Goal: Information Seeking & Learning: Learn about a topic

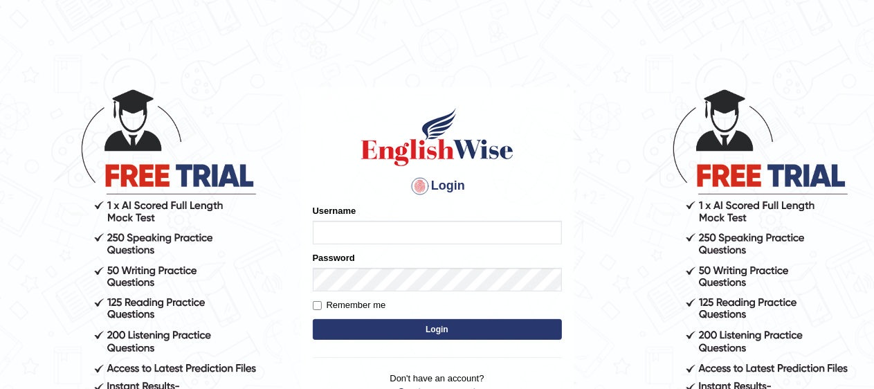
click at [353, 239] on input "Username" at bounding box center [437, 233] width 249 height 24
click at [353, 237] on input "Username" at bounding box center [437, 233] width 249 height 24
type input "pavithragowda"
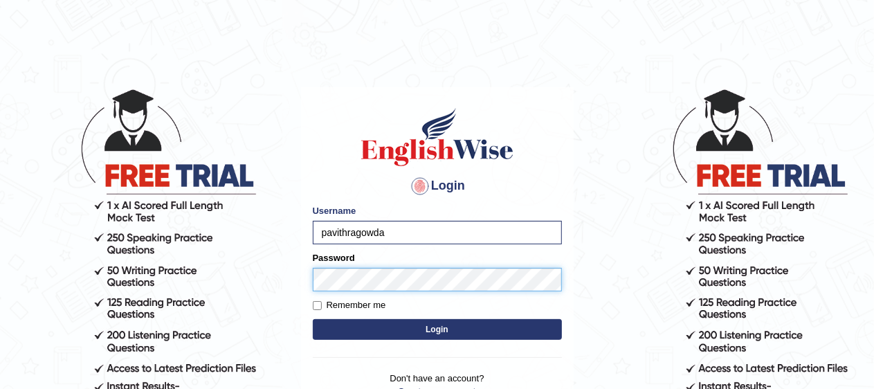
click at [313, 319] on button "Login" at bounding box center [437, 329] width 249 height 21
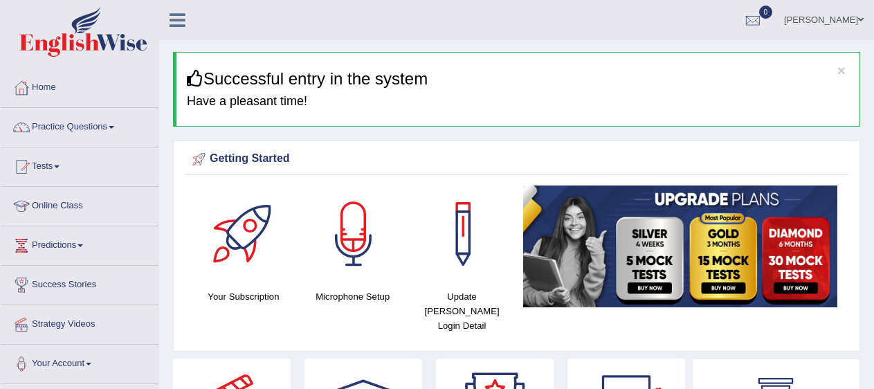
scroll to position [39, 0]
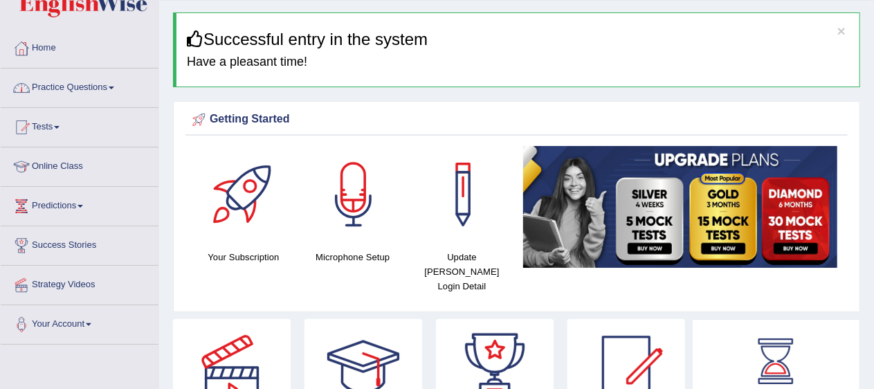
click at [96, 83] on link "Practice Questions" at bounding box center [80, 86] width 158 height 35
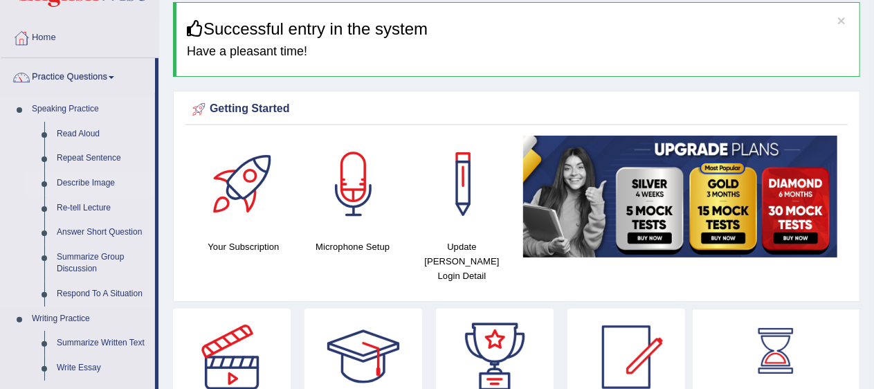
scroll to position [0, 0]
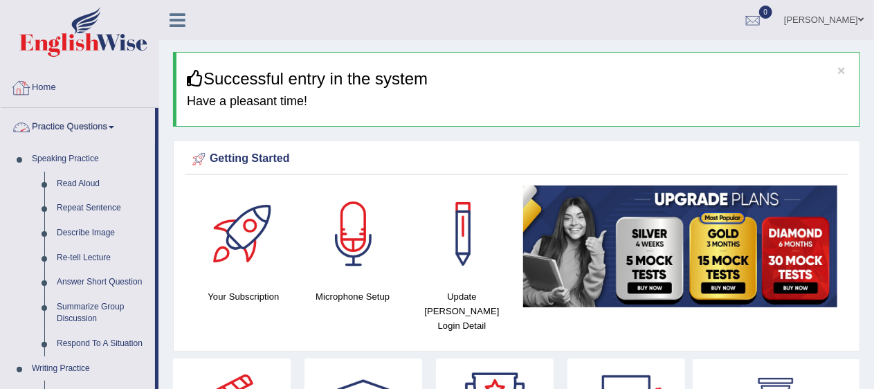
click at [91, 122] on link "Practice Questions" at bounding box center [78, 125] width 154 height 35
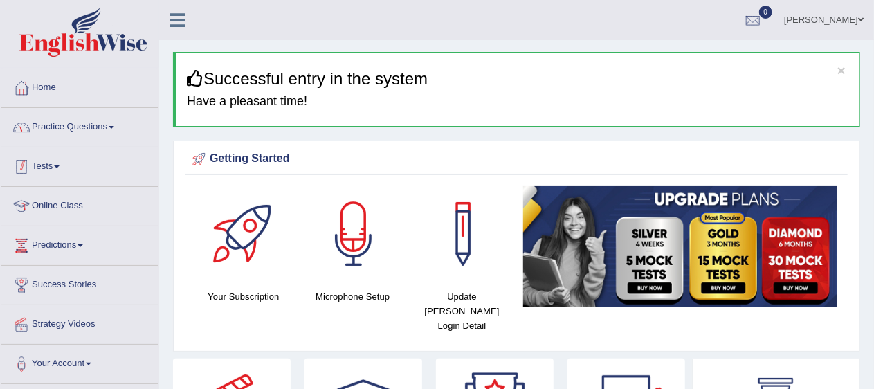
scroll to position [84, 0]
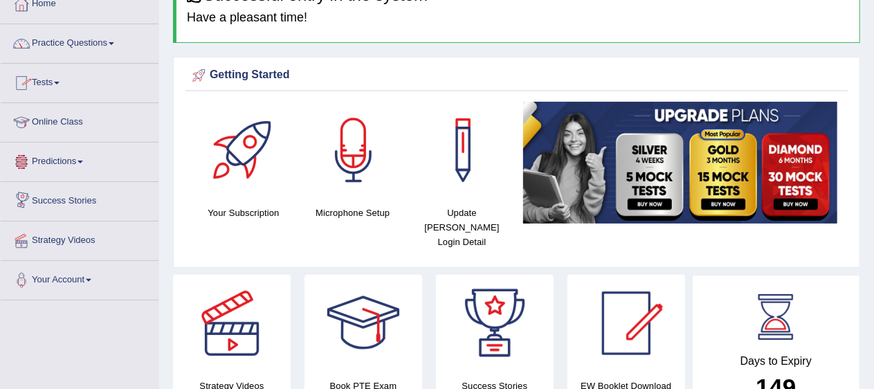
click at [55, 80] on link "Tests" at bounding box center [80, 81] width 158 height 35
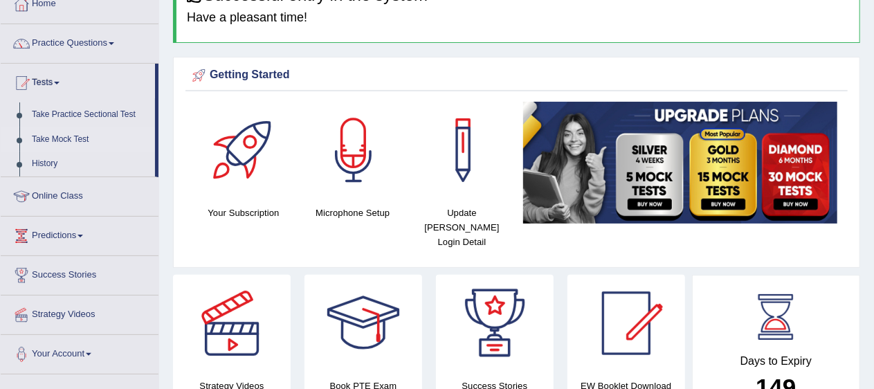
click at [64, 134] on link "Take Mock Test" at bounding box center [90, 139] width 129 height 25
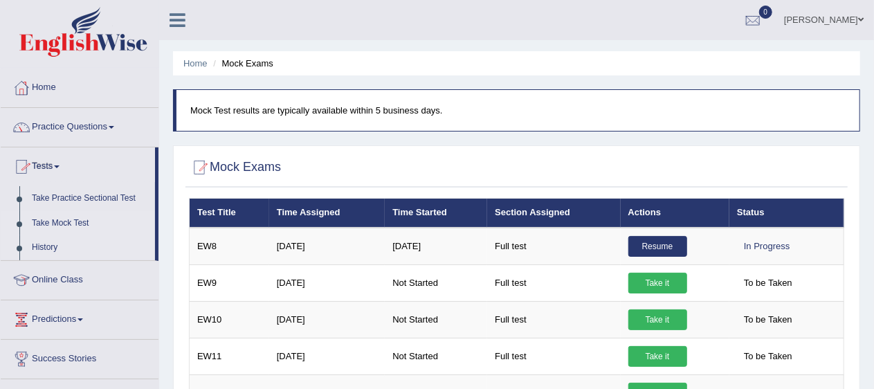
click at [38, 246] on link "History" at bounding box center [90, 247] width 129 height 25
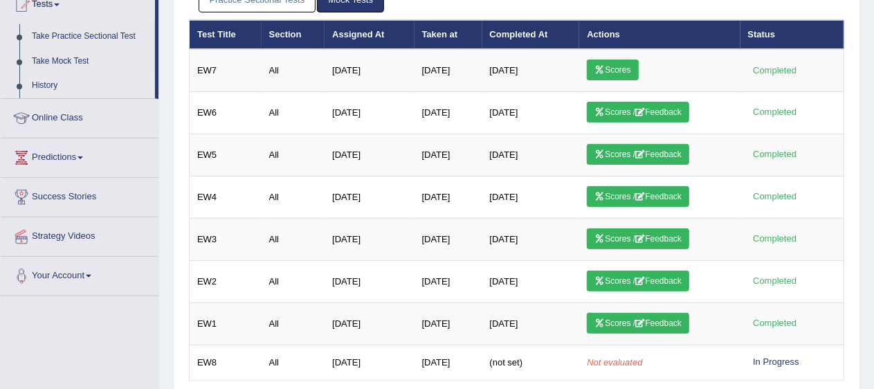
scroll to position [162, 0]
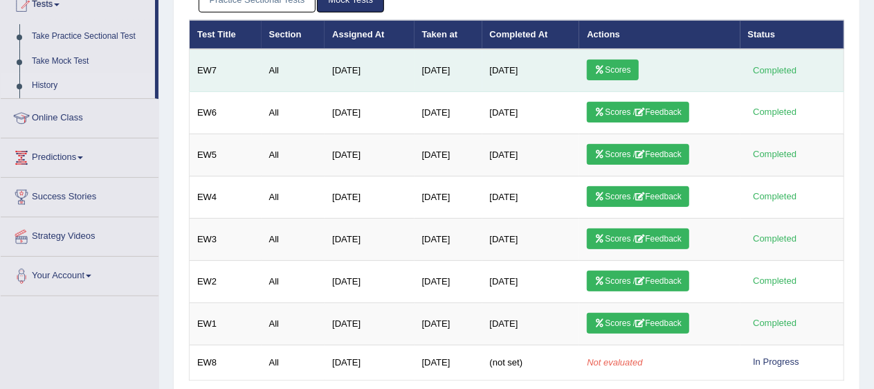
click at [623, 68] on link "Scores" at bounding box center [612, 70] width 51 height 21
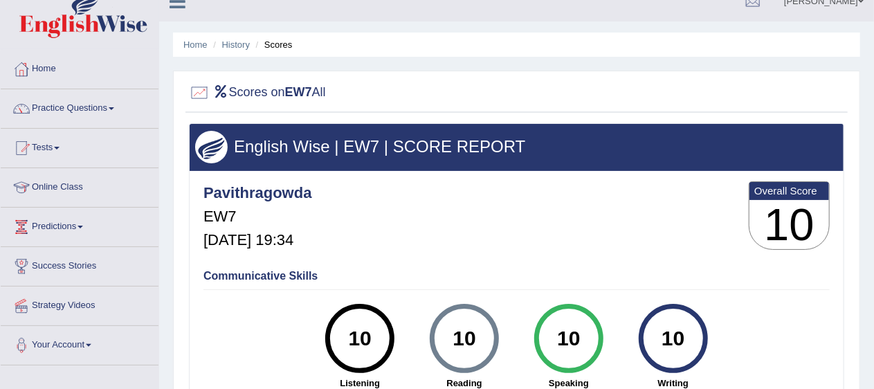
scroll to position [18, 0]
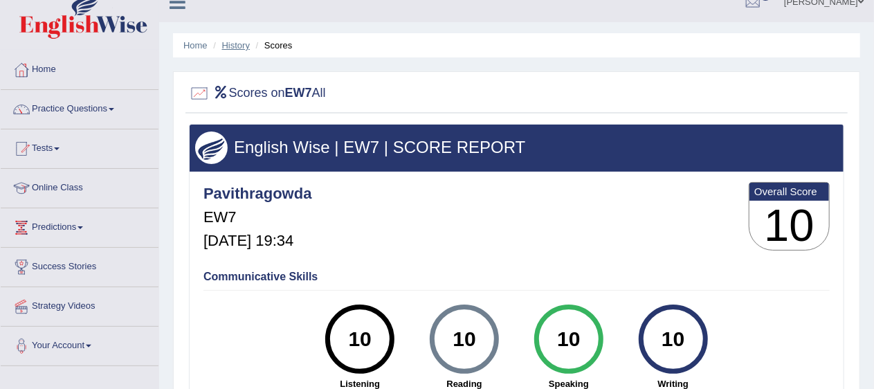
click at [243, 45] on link "History" at bounding box center [236, 45] width 28 height 10
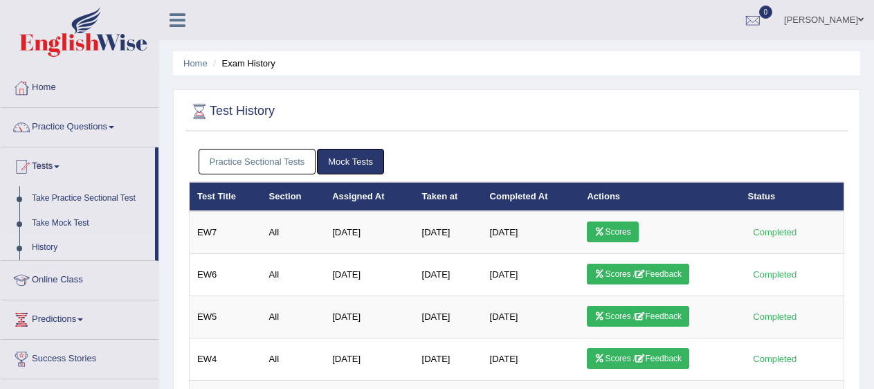
scroll to position [91, 0]
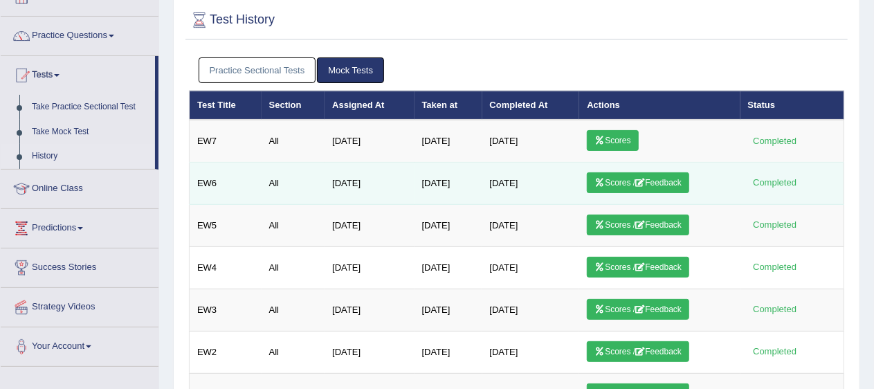
drag, startPoint x: 0, startPoint y: 0, endPoint x: 656, endPoint y: 190, distance: 683.1
click at [656, 190] on td "Scores / Feedback" at bounding box center [659, 184] width 161 height 42
click at [660, 188] on td "Scores / Feedback" at bounding box center [659, 184] width 161 height 42
click at [660, 188] on link "Scores / Feedback" at bounding box center [638, 182] width 102 height 21
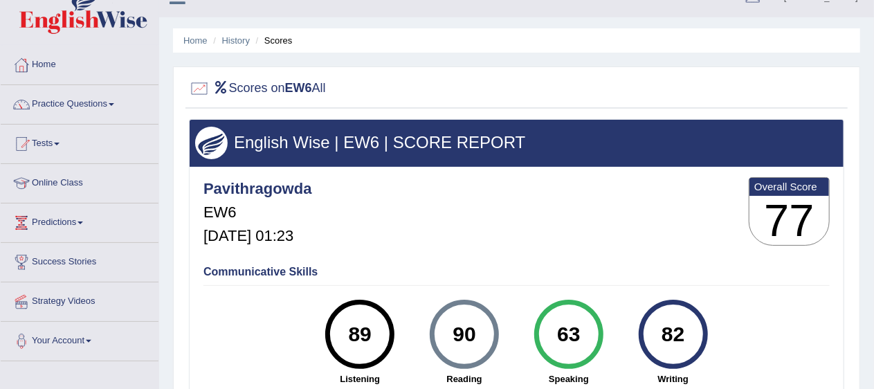
scroll to position [22, 0]
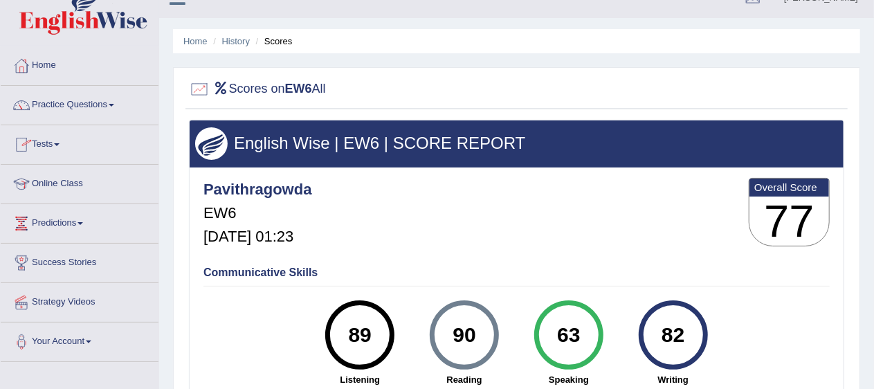
click at [64, 180] on link "Online Class" at bounding box center [80, 182] width 158 height 35
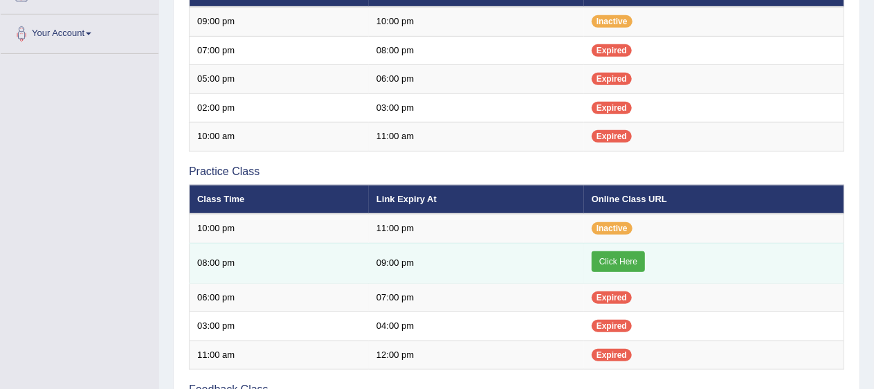
scroll to position [329, 0]
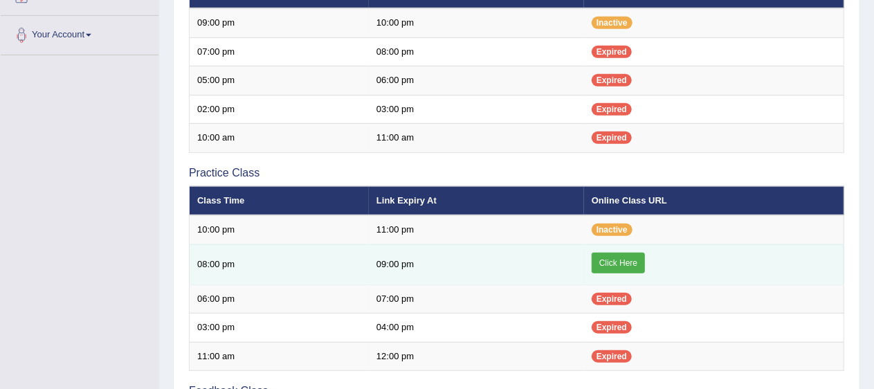
click at [624, 253] on link "Click Here" at bounding box center [618, 263] width 53 height 21
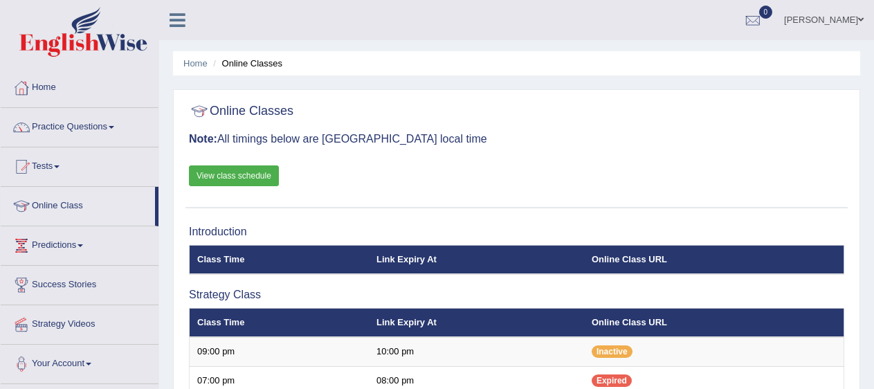
scroll to position [329, 0]
click at [226, 180] on link "View class schedule" at bounding box center [234, 175] width 90 height 21
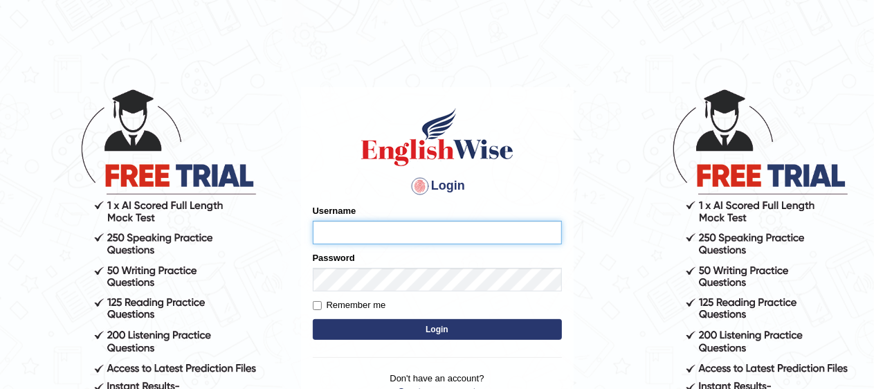
click at [374, 228] on input "Username" at bounding box center [437, 233] width 249 height 24
type input "pavithragowda"
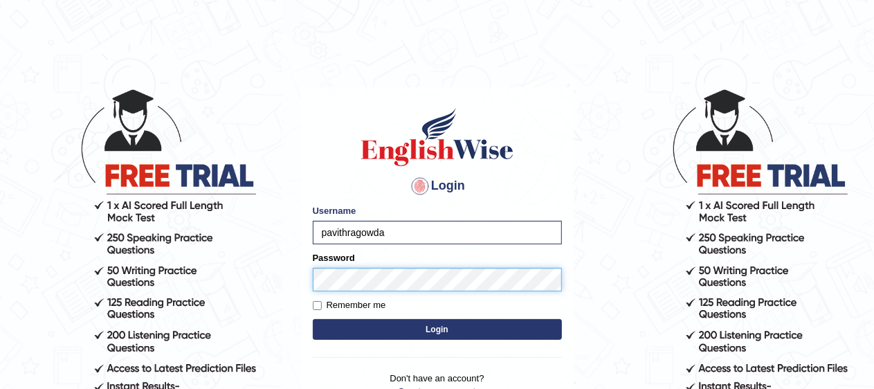
click at [313, 319] on button "Login" at bounding box center [437, 329] width 249 height 21
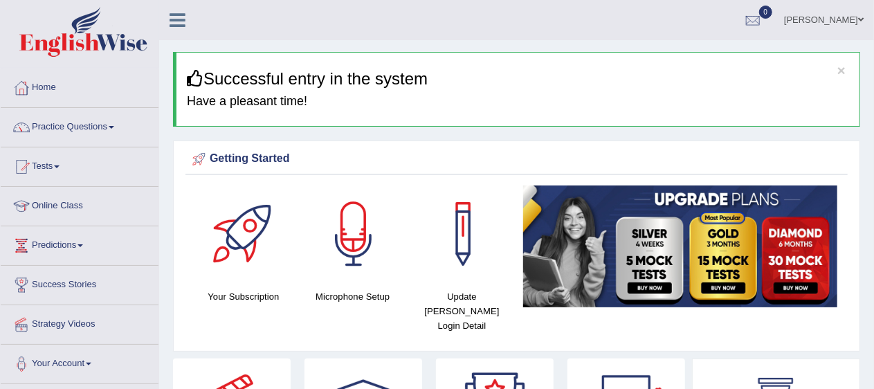
click at [573, 158] on div "Getting Started" at bounding box center [516, 159] width 655 height 21
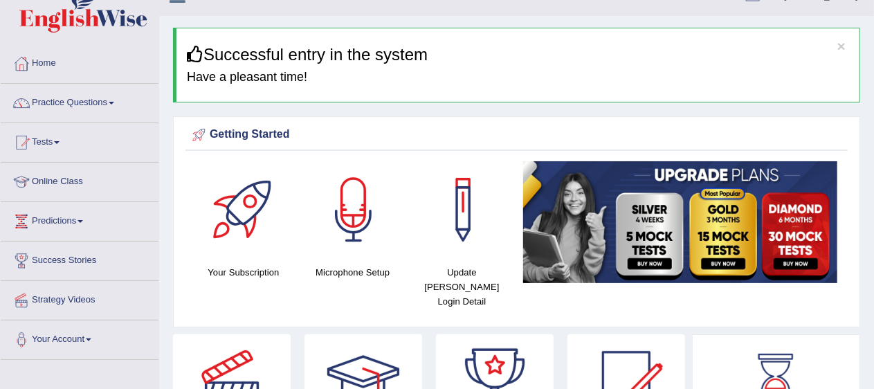
scroll to position [23, 0]
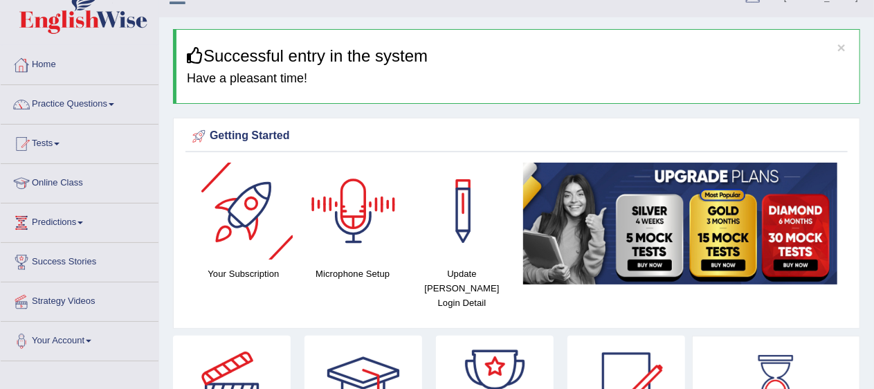
click at [359, 216] on div at bounding box center [353, 211] width 97 height 97
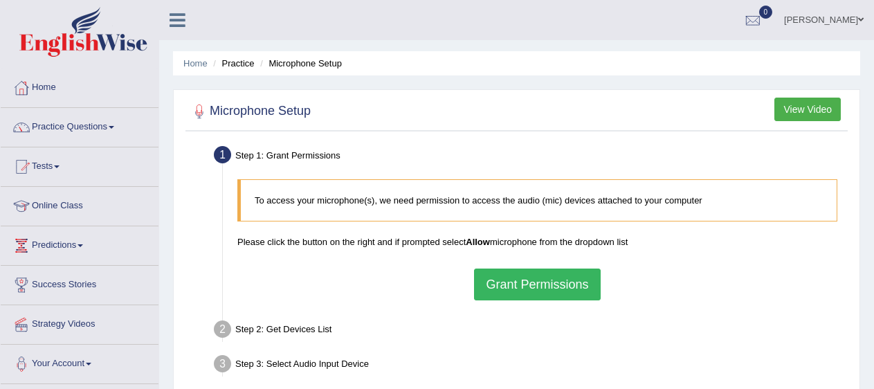
scroll to position [82, 0]
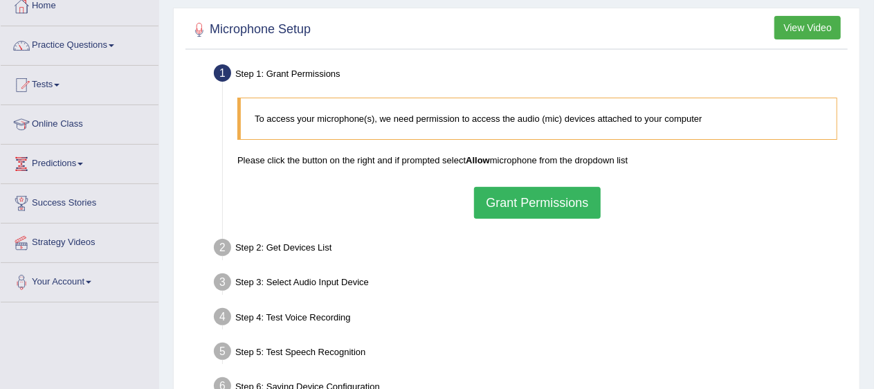
click at [551, 198] on button "Grant Permissions" at bounding box center [537, 203] width 126 height 32
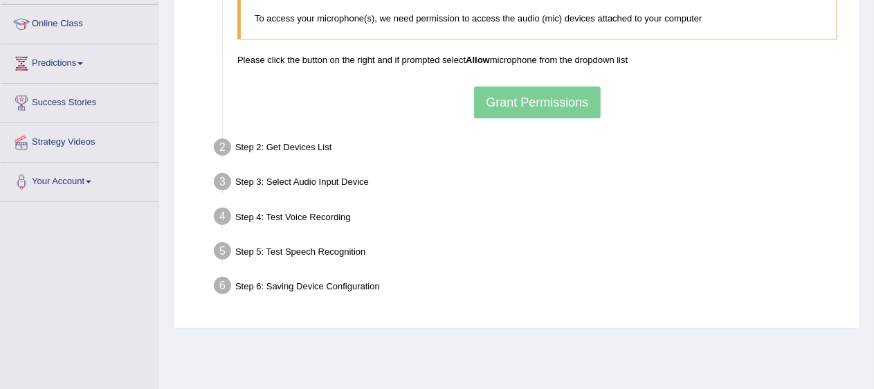
scroll to position [179, 0]
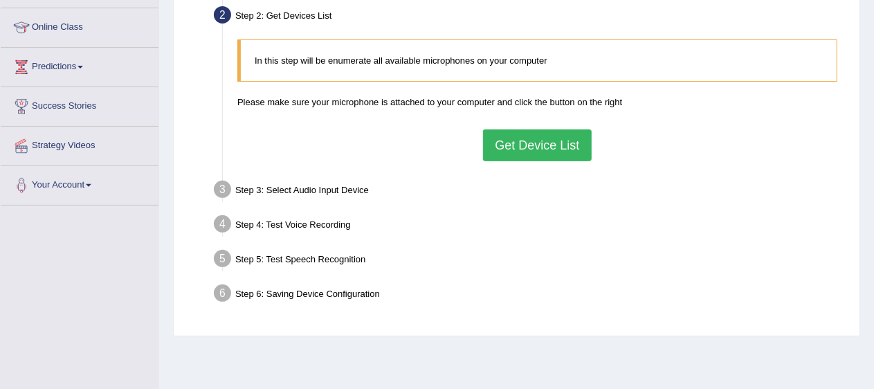
click at [537, 140] on button "Get Device List" at bounding box center [537, 145] width 108 height 32
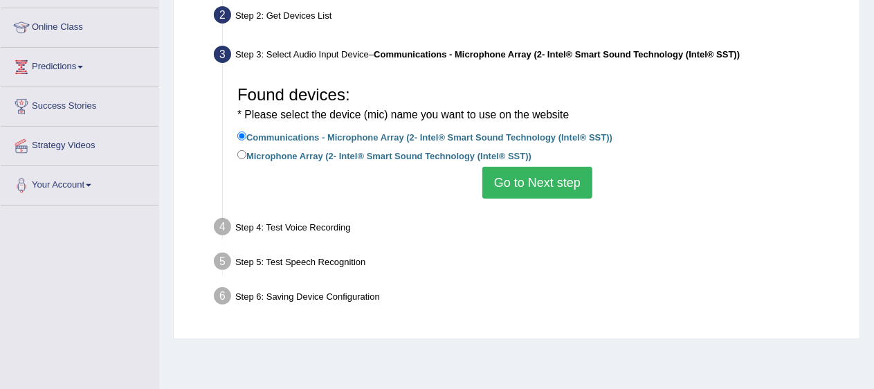
click at [529, 177] on button "Go to Next step" at bounding box center [537, 183] width 110 height 32
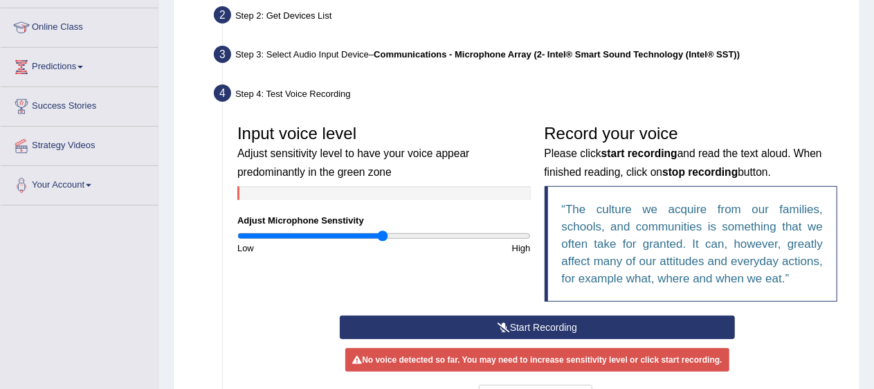
click at [529, 318] on button "Start Recording" at bounding box center [537, 328] width 395 height 24
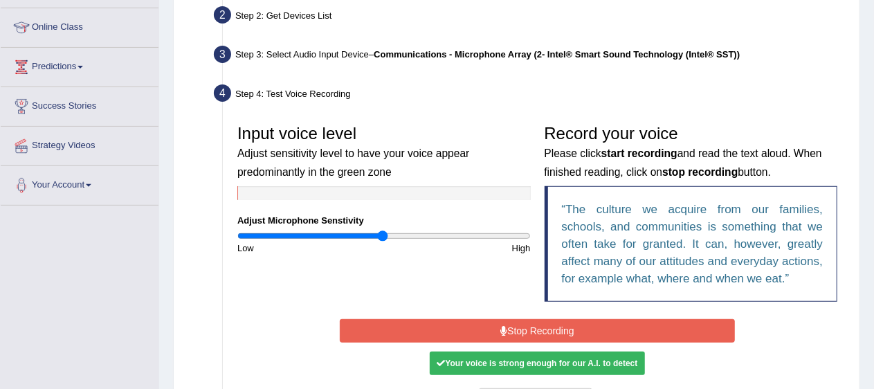
click at [529, 319] on button "Stop Recording" at bounding box center [537, 331] width 395 height 24
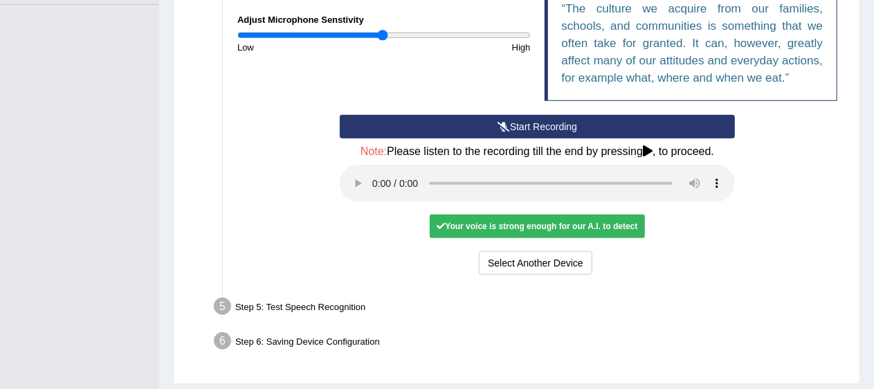
scroll to position [414, 0]
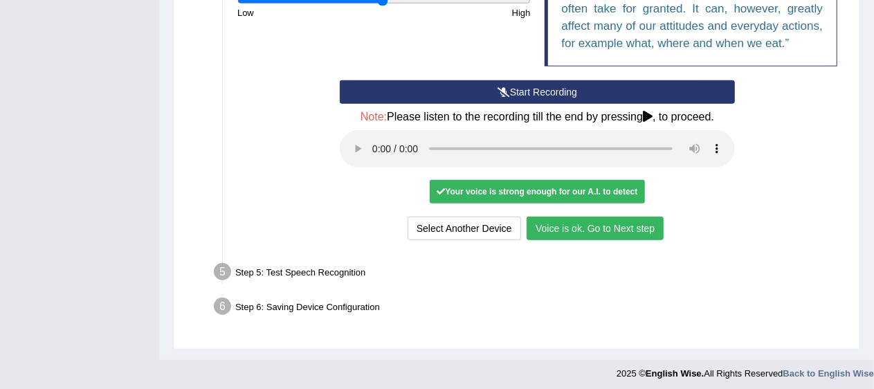
click at [557, 217] on button "Voice is ok. Go to Next step" at bounding box center [595, 229] width 137 height 24
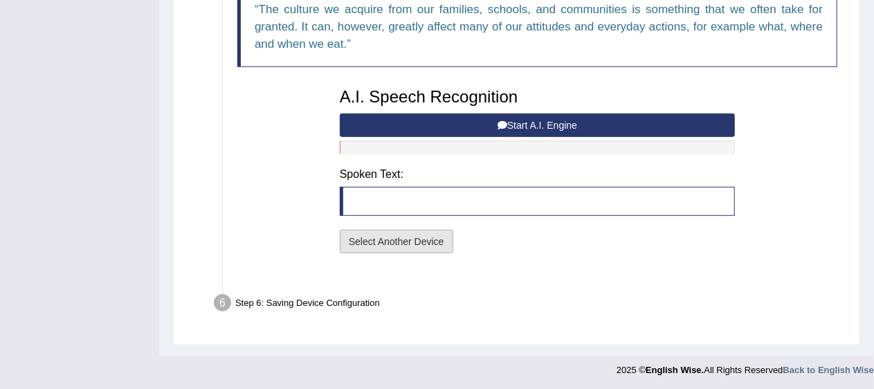
scroll to position [361, 0]
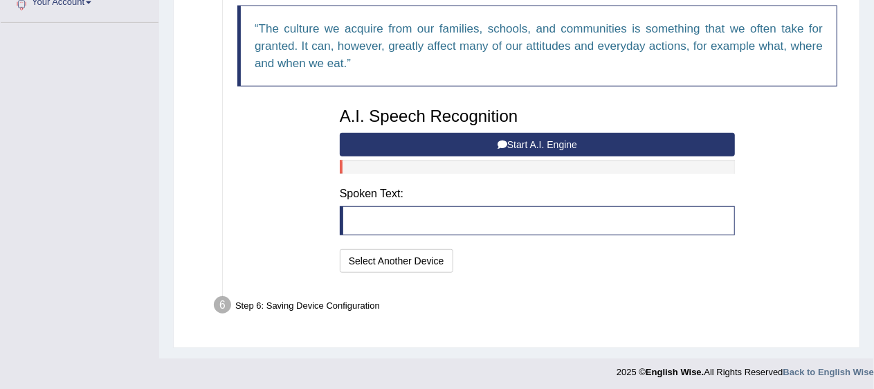
click at [493, 136] on button "Start A.I. Engine" at bounding box center [537, 145] width 395 height 24
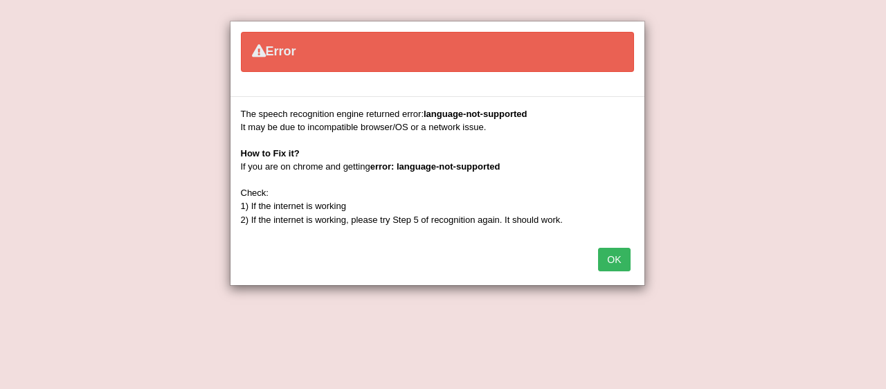
click at [610, 258] on button "OK" at bounding box center [614, 260] width 32 height 24
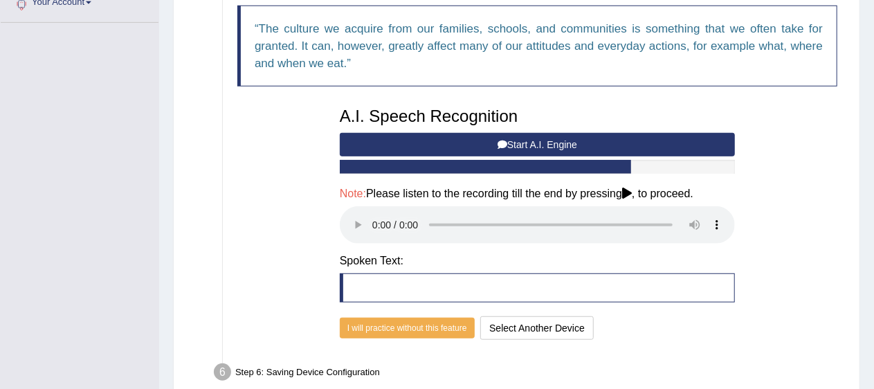
click at [599, 138] on button "Start A.I. Engine" at bounding box center [537, 145] width 395 height 24
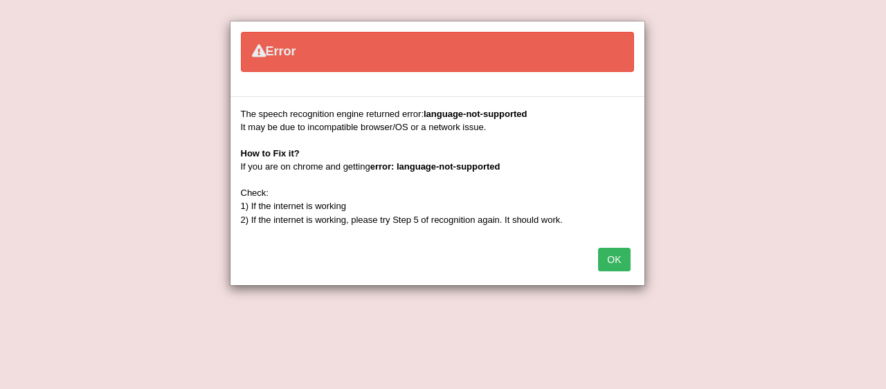
drag, startPoint x: 610, startPoint y: 272, endPoint x: 615, endPoint y: 253, distance: 19.1
click at [615, 253] on div "OK" at bounding box center [437, 261] width 414 height 48
click at [615, 253] on button "OK" at bounding box center [614, 260] width 32 height 24
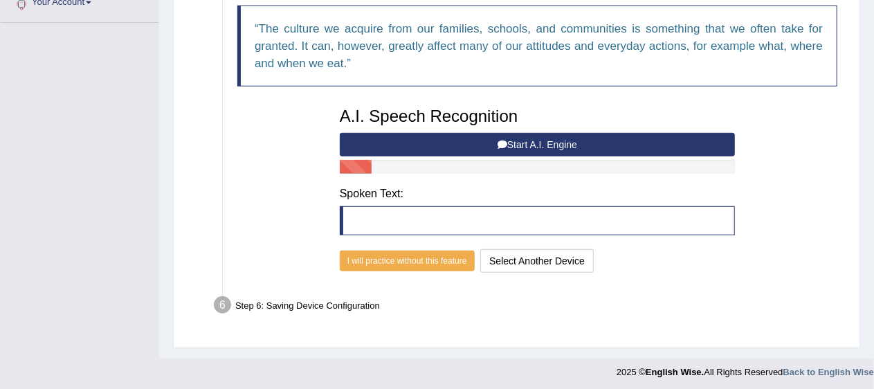
click at [444, 142] on button "Start A.I. Engine" at bounding box center [537, 145] width 395 height 24
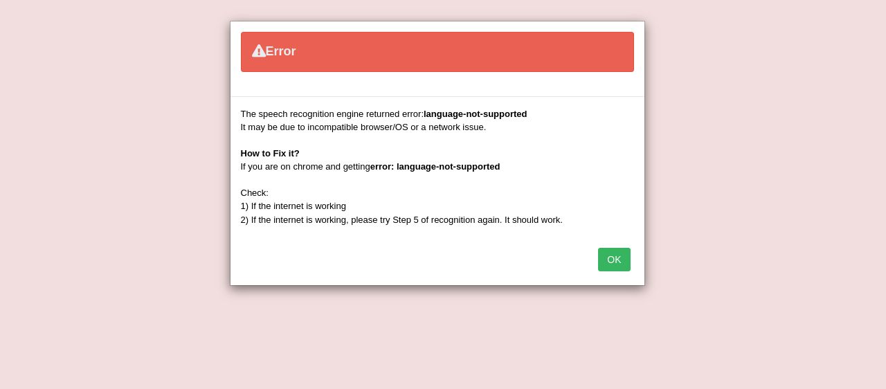
click at [607, 248] on button "OK" at bounding box center [614, 260] width 32 height 24
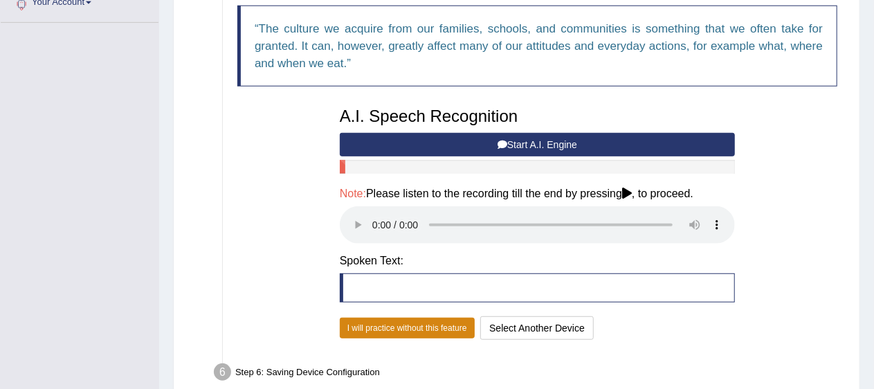
click at [448, 325] on button "I will practice without this feature" at bounding box center [407, 328] width 135 height 21
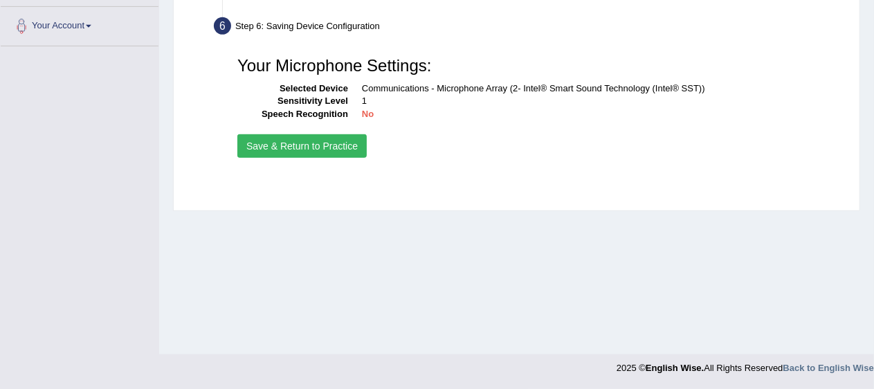
scroll to position [338, 0]
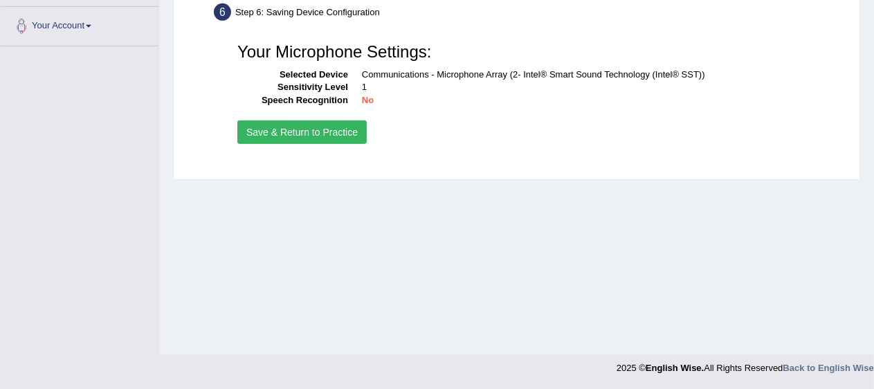
click at [329, 120] on button "Save & Return to Practice" at bounding box center [301, 132] width 129 height 24
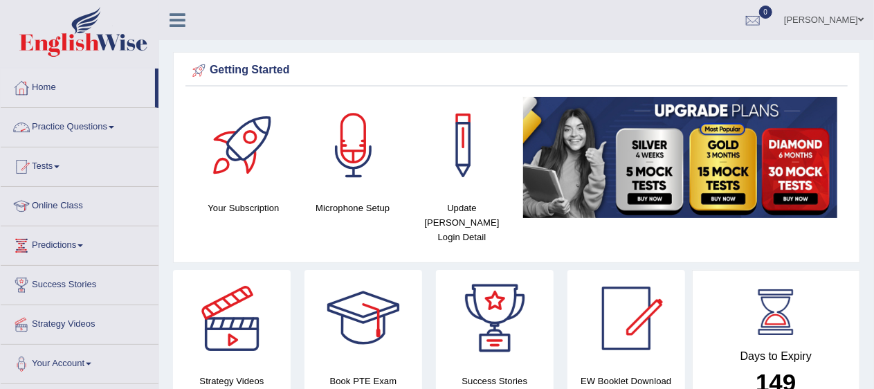
click at [78, 123] on link "Practice Questions" at bounding box center [80, 125] width 158 height 35
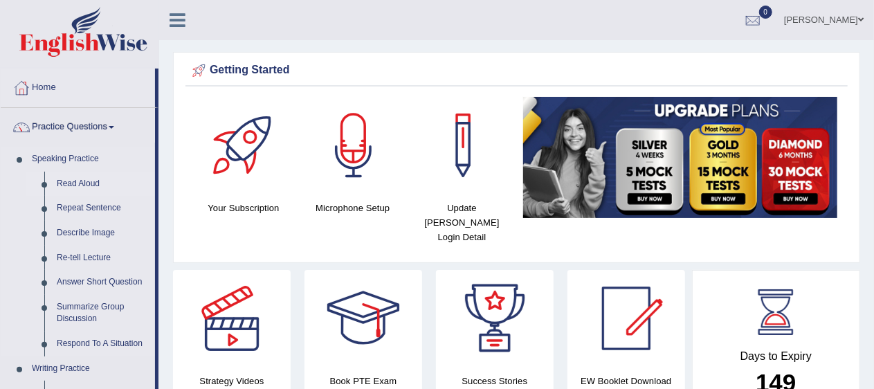
click at [80, 179] on link "Read Aloud" at bounding box center [103, 184] width 105 height 25
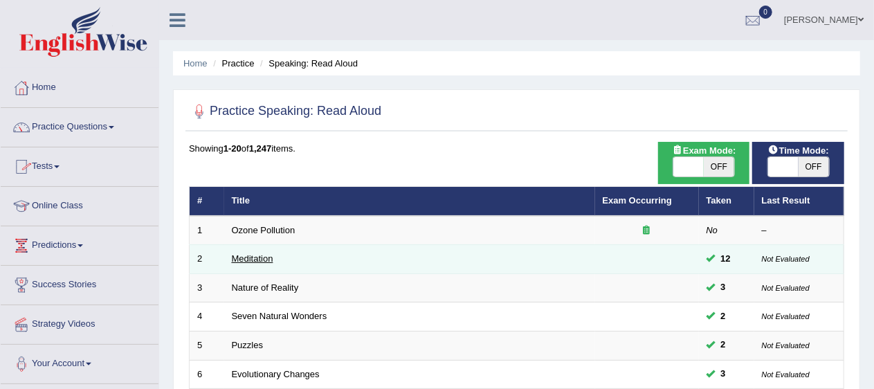
click at [253, 260] on link "Meditation" at bounding box center [253, 258] width 42 height 10
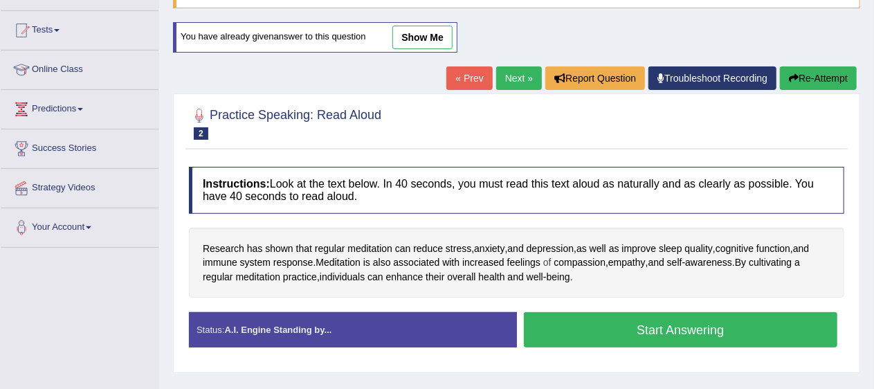
scroll to position [136, 0]
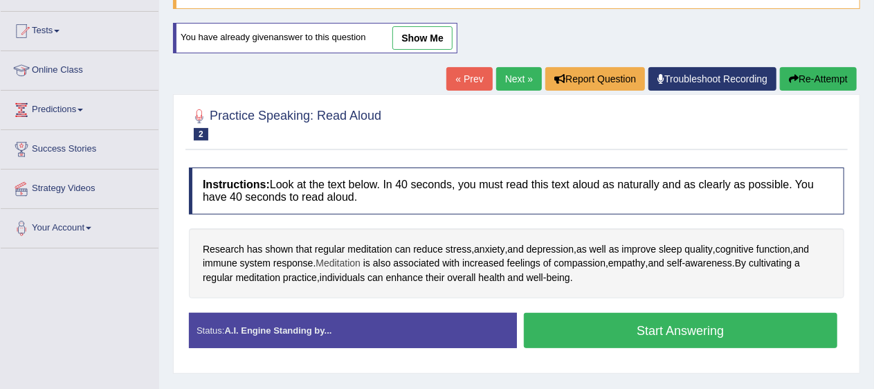
click at [318, 256] on span "Meditation" at bounding box center [338, 263] width 45 height 15
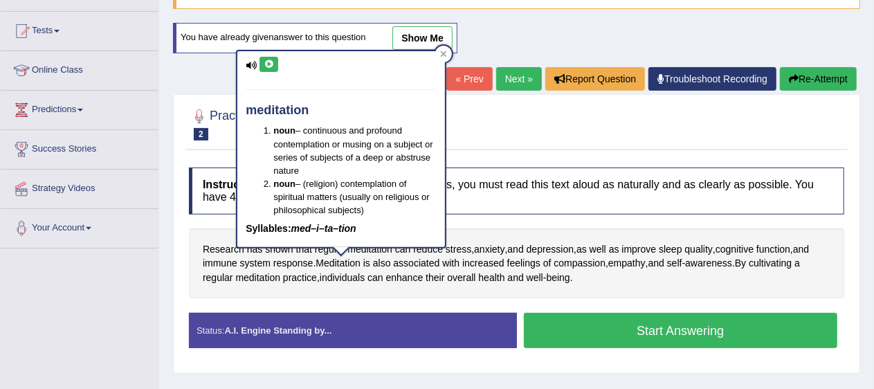
click at [132, 289] on div "Toggle navigation Home Practice Questions Speaking Practice Read Aloud Repeat S…" at bounding box center [437, 224] width 874 height 720
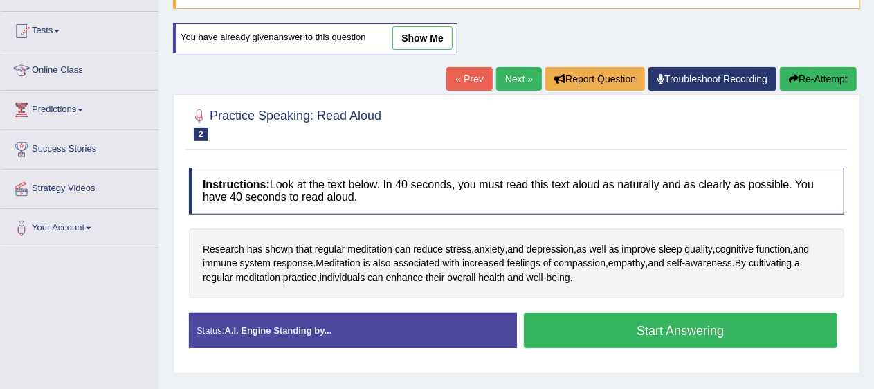
click at [173, 251] on div "Practice Speaking: Read Aloud 2 Meditation Instructions: Look at the text below…" at bounding box center [516, 234] width 687 height 280
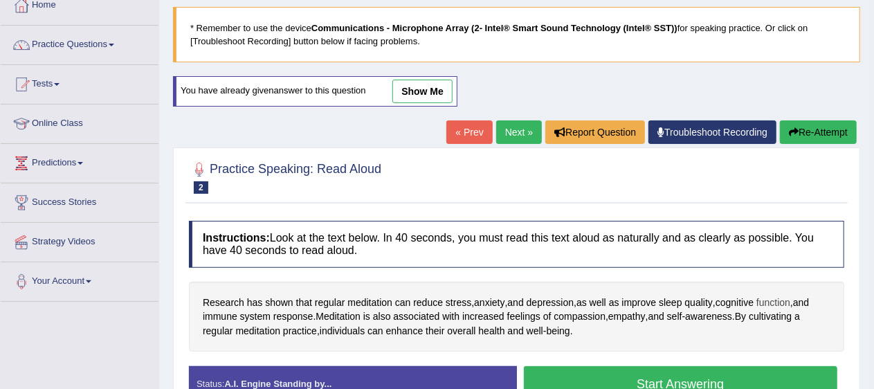
scroll to position [82, 0]
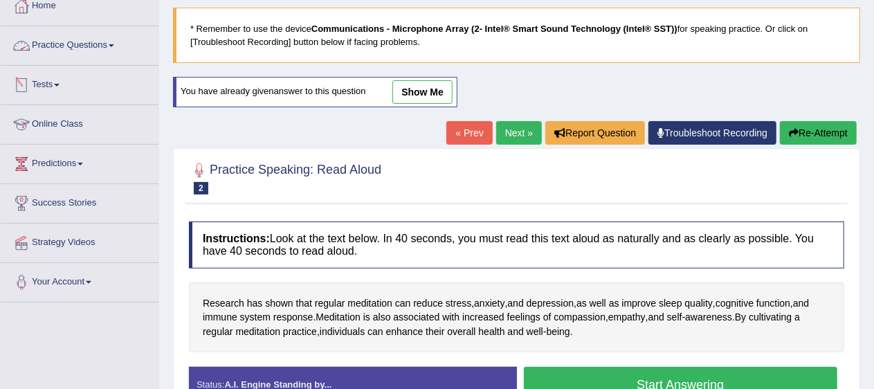
click at [76, 44] on link "Practice Questions" at bounding box center [80, 43] width 158 height 35
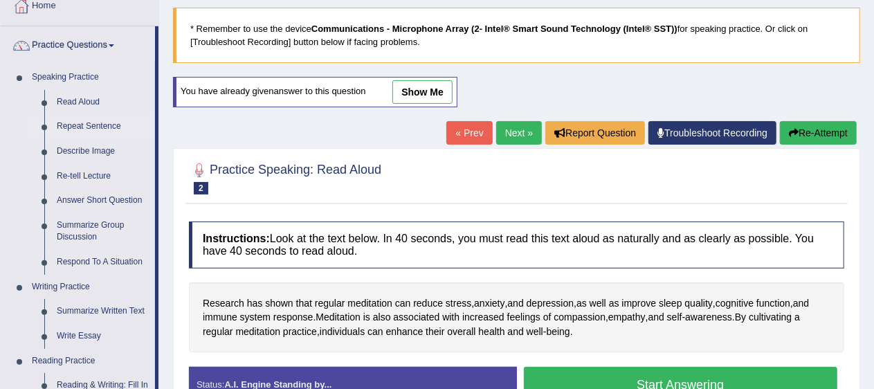
click at [76, 130] on link "Repeat Sentence" at bounding box center [103, 126] width 105 height 25
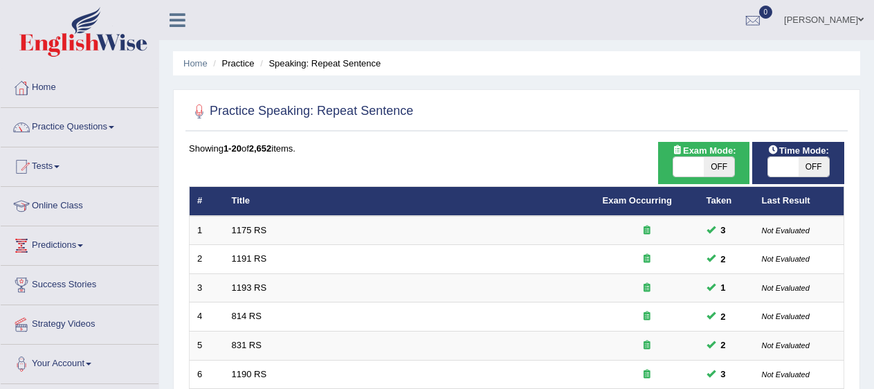
scroll to position [249, 0]
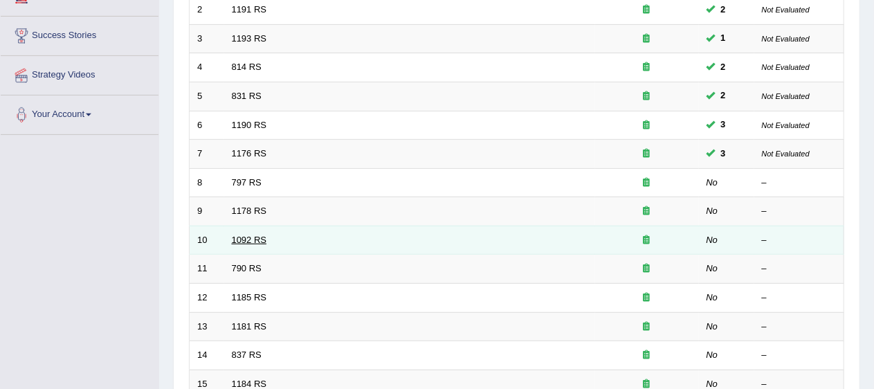
click at [255, 235] on link "1092 RS" at bounding box center [249, 240] width 35 height 10
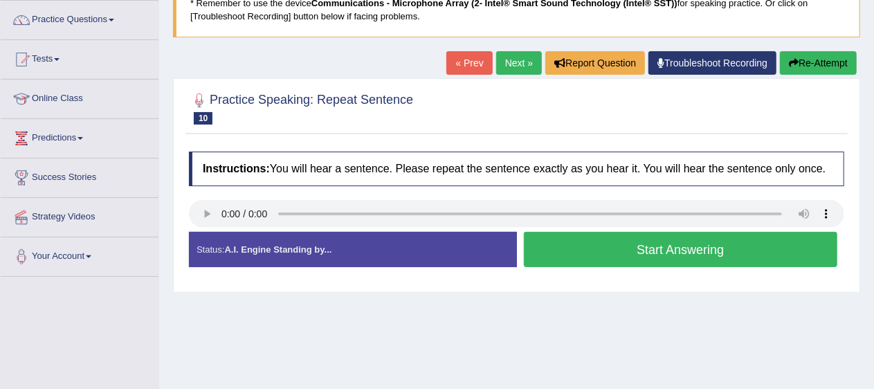
scroll to position [108, 0]
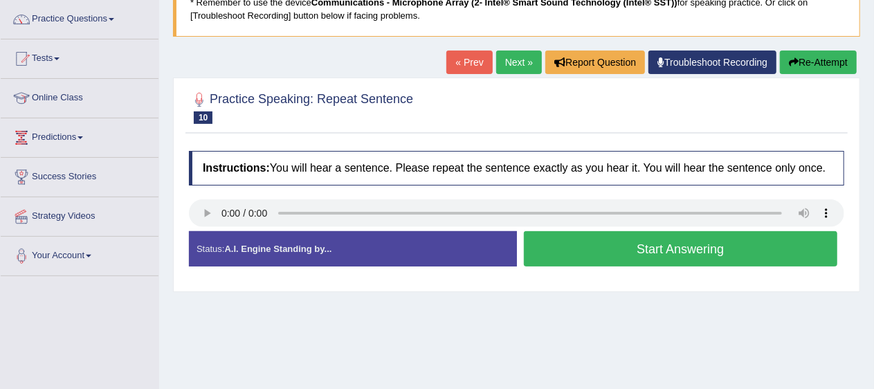
click at [524, 58] on link "Next »" at bounding box center [519, 63] width 46 height 24
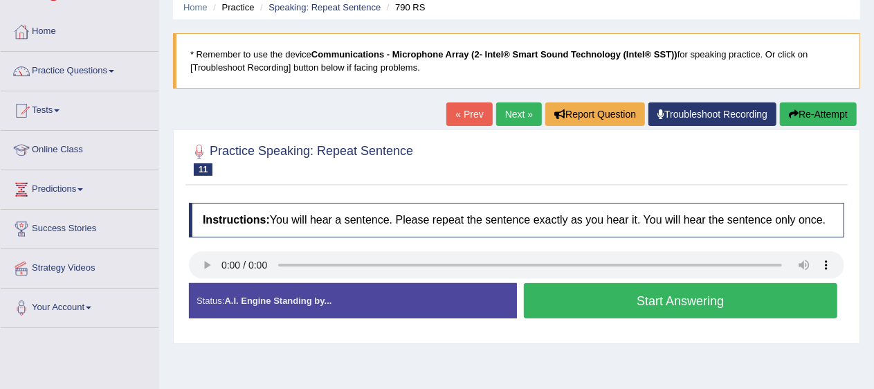
scroll to position [55, 0]
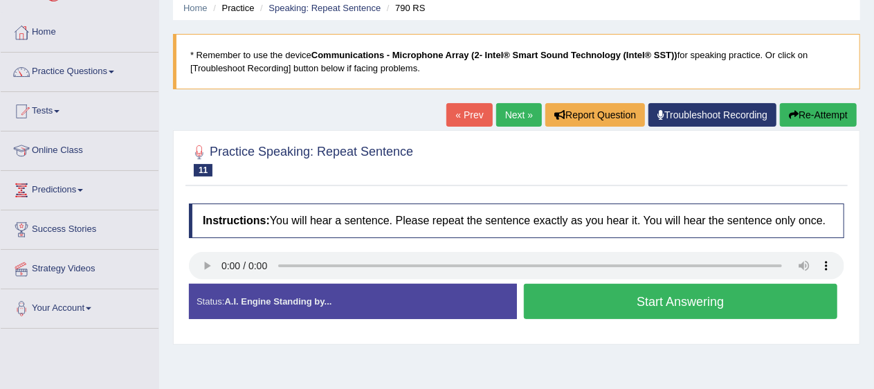
click at [524, 118] on link "Next »" at bounding box center [519, 115] width 46 height 24
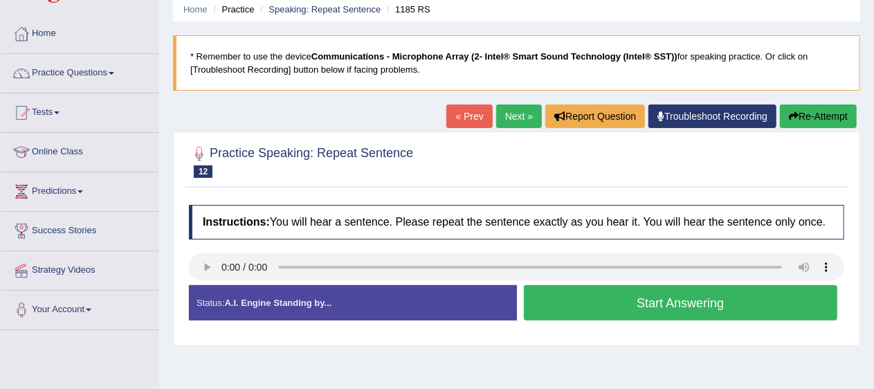
scroll to position [69, 0]
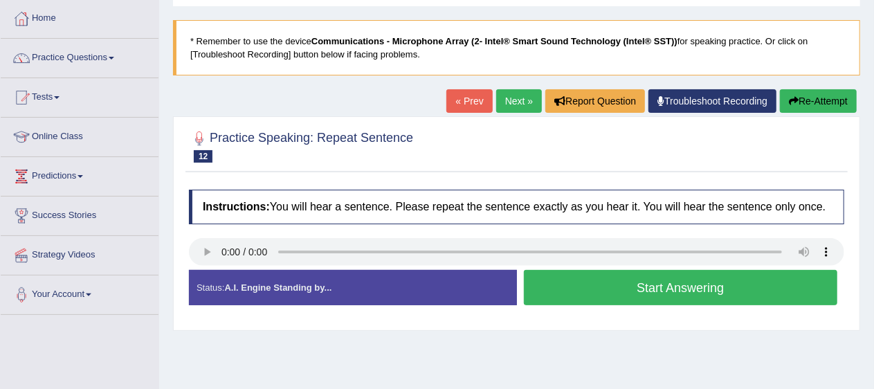
click at [515, 101] on link "Next »" at bounding box center [519, 101] width 46 height 24
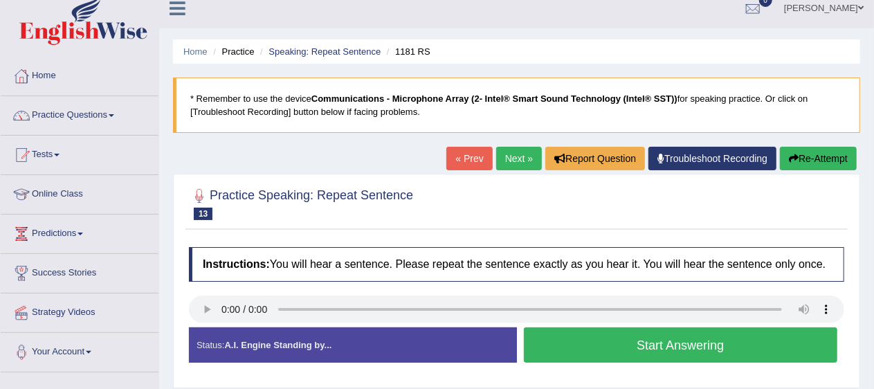
scroll to position [12, 0]
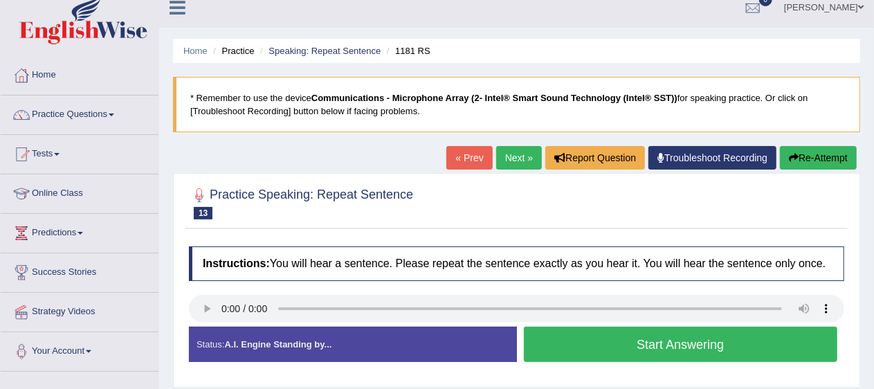
click at [518, 163] on link "Next »" at bounding box center [519, 158] width 46 height 24
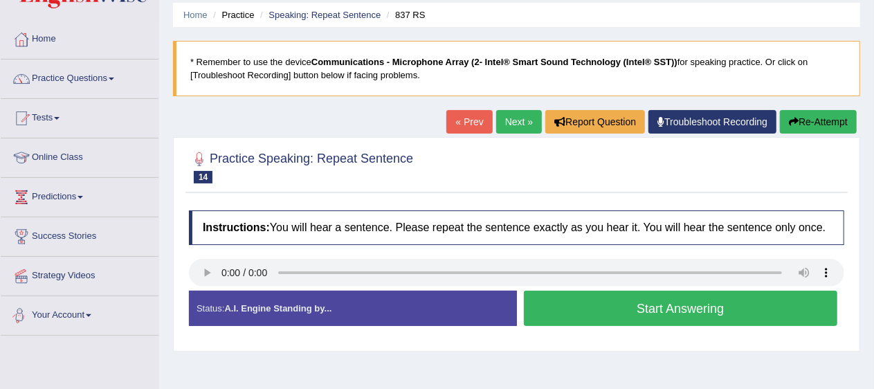
scroll to position [48, 0]
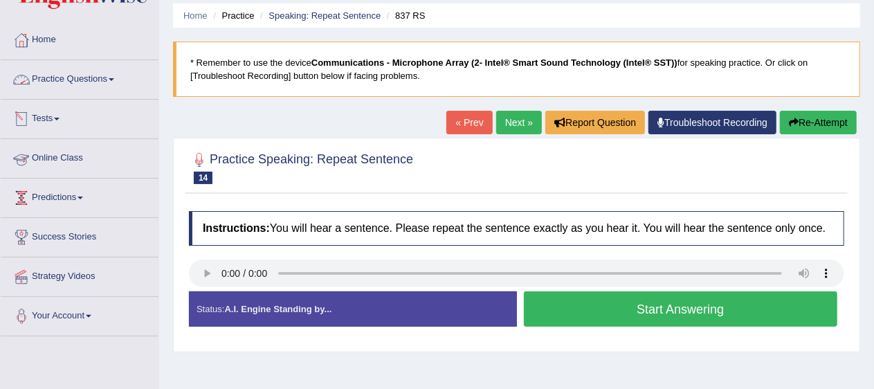
click at [112, 78] on link "Practice Questions" at bounding box center [80, 77] width 158 height 35
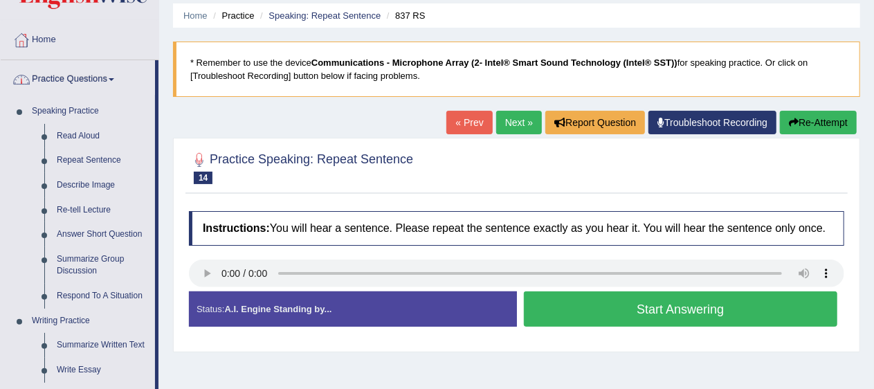
click at [97, 183] on link "Describe Image" at bounding box center [103, 185] width 105 height 25
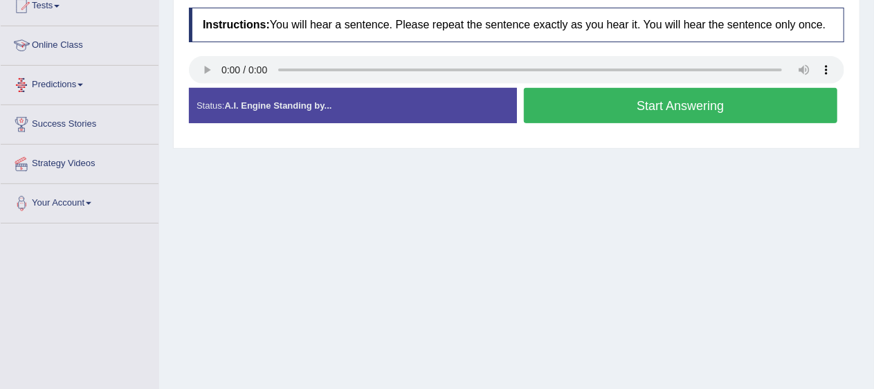
scroll to position [325, 0]
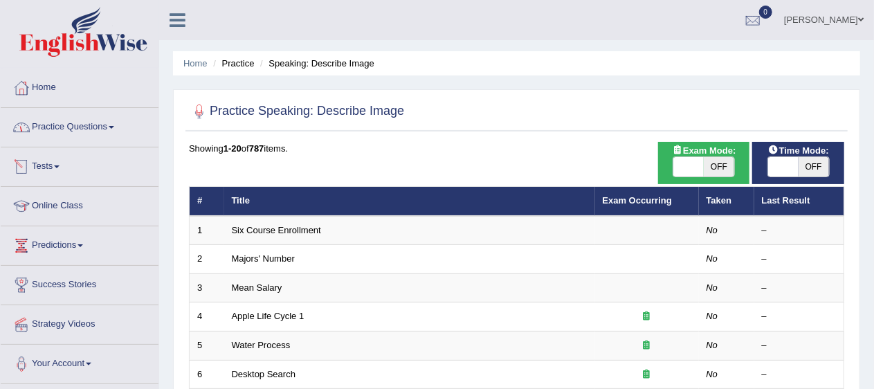
click at [83, 136] on link "Practice Questions" at bounding box center [80, 125] width 158 height 35
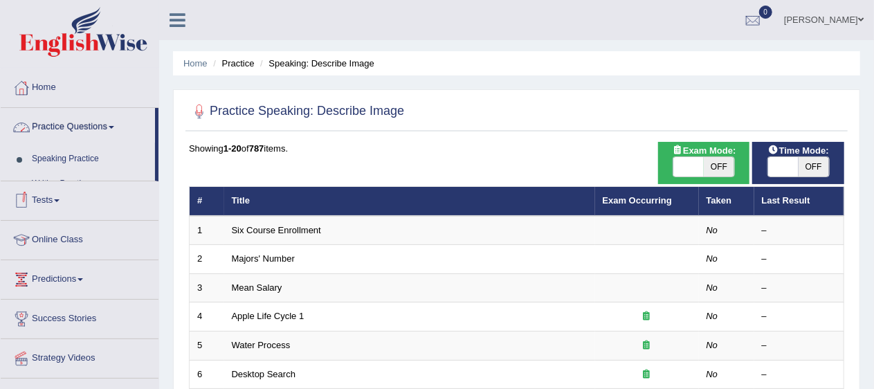
click at [83, 136] on link "Practice Questions" at bounding box center [78, 125] width 154 height 35
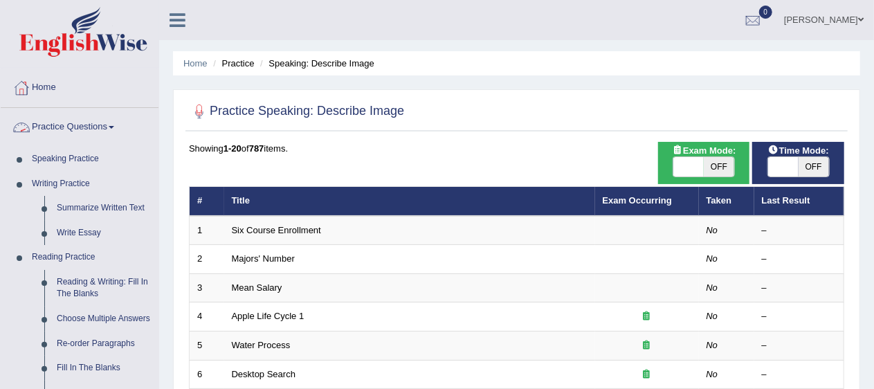
click at [83, 136] on link "Practice Questions" at bounding box center [80, 125] width 158 height 35
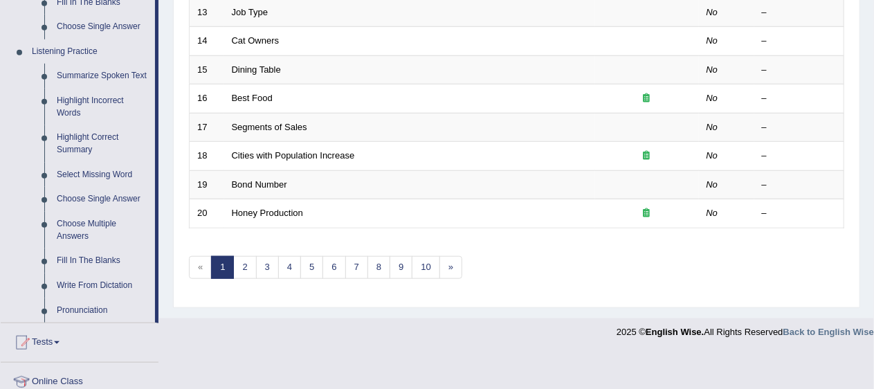
scroll to position [563, 0]
click at [91, 251] on link "Fill In The Blanks" at bounding box center [103, 260] width 105 height 25
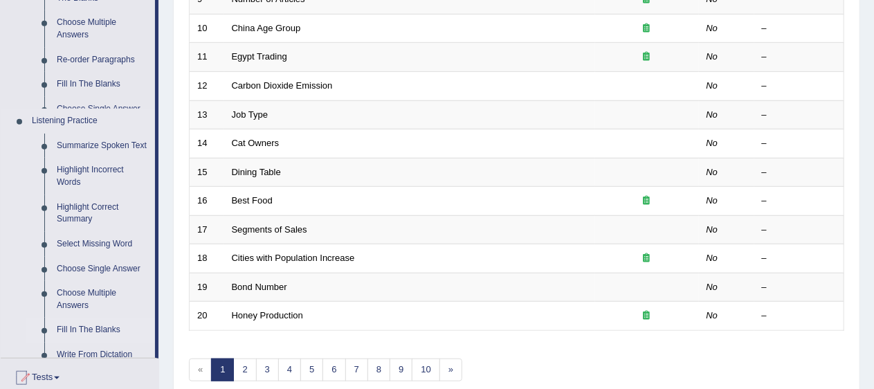
scroll to position [251, 0]
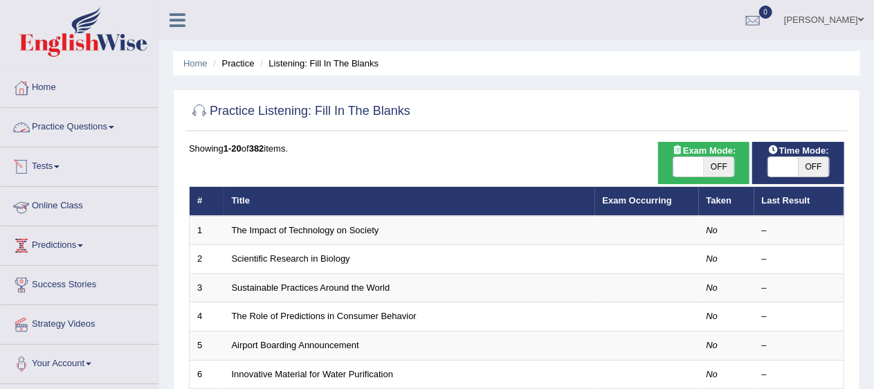
click at [109, 128] on link "Practice Questions" at bounding box center [80, 125] width 158 height 35
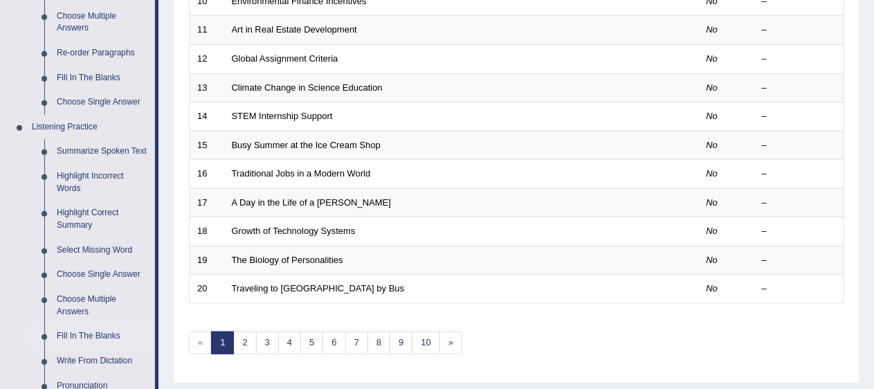
scroll to position [487, 0]
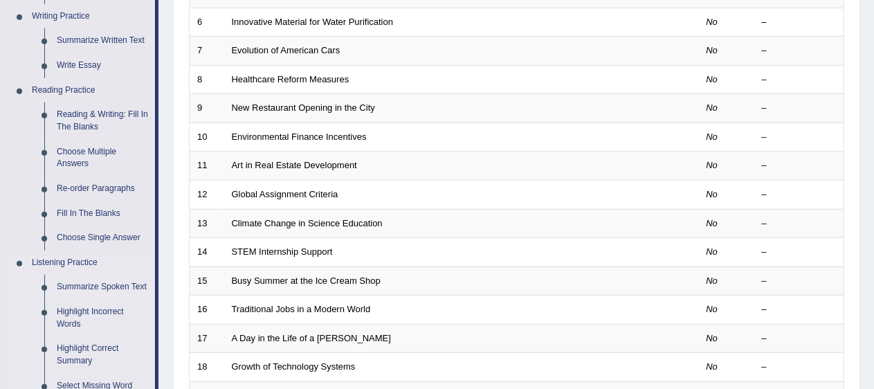
click at [82, 149] on link "Choose Multiple Answers" at bounding box center [103, 158] width 105 height 37
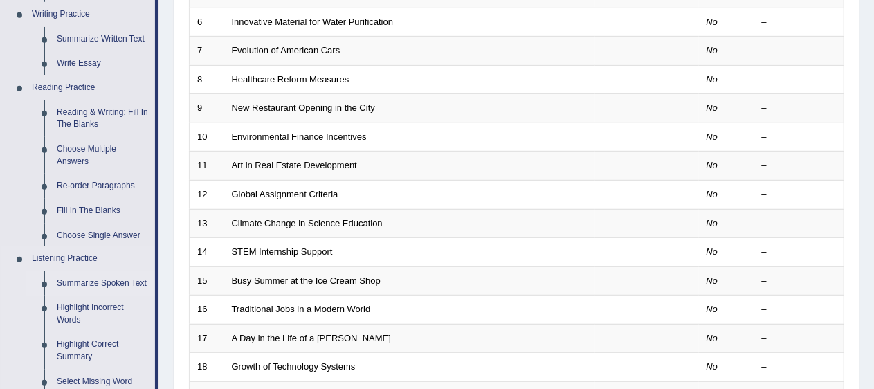
scroll to position [293, 0]
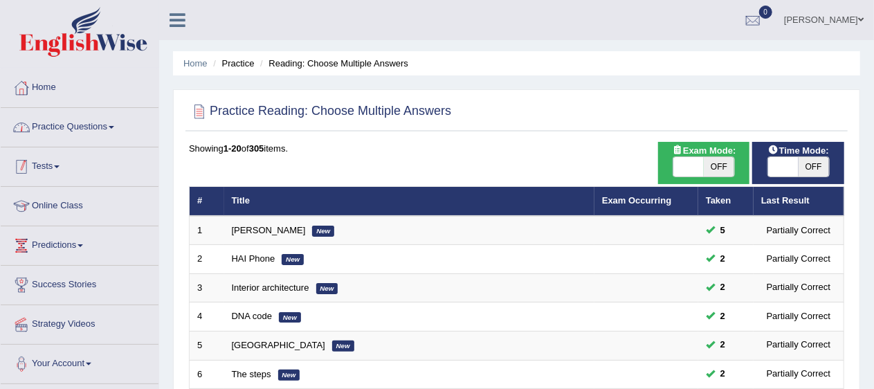
click at [97, 130] on link "Practice Questions" at bounding box center [80, 125] width 158 height 35
click at [97, 130] on link "Practice Questions" at bounding box center [78, 125] width 154 height 35
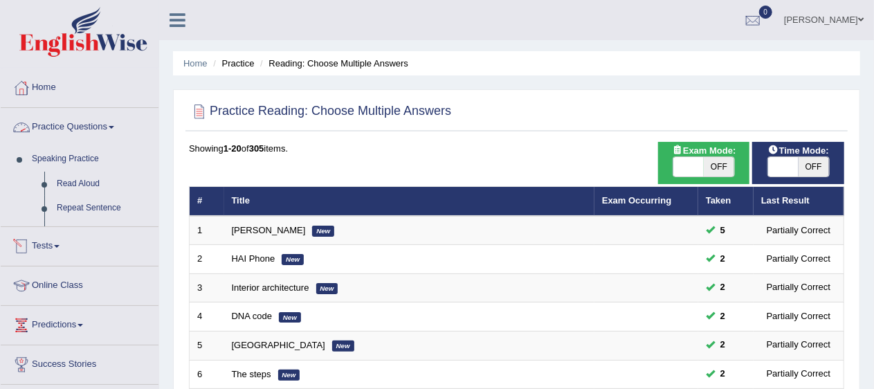
click at [97, 130] on link "Practice Questions" at bounding box center [80, 125] width 158 height 35
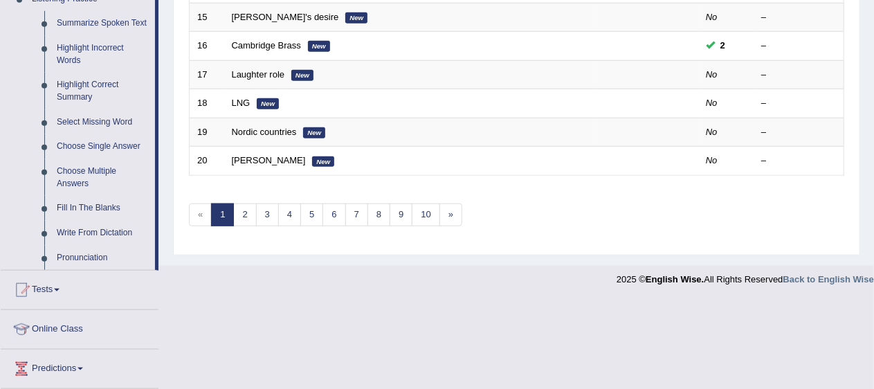
scroll to position [615, 0]
click at [95, 203] on link "Fill In The Blanks" at bounding box center [103, 209] width 105 height 25
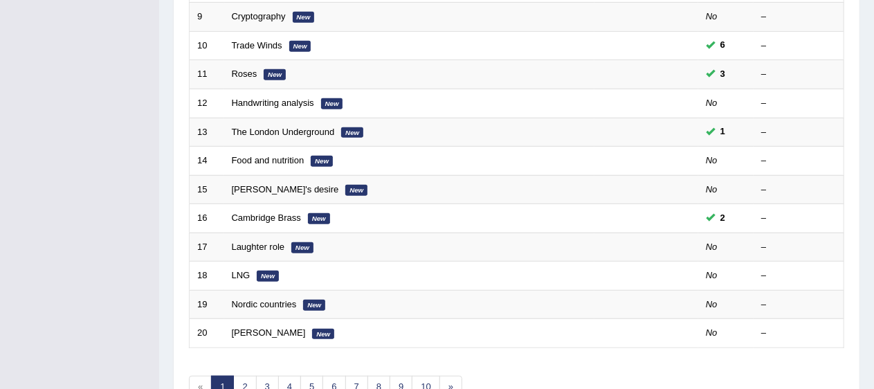
scroll to position [242, 0]
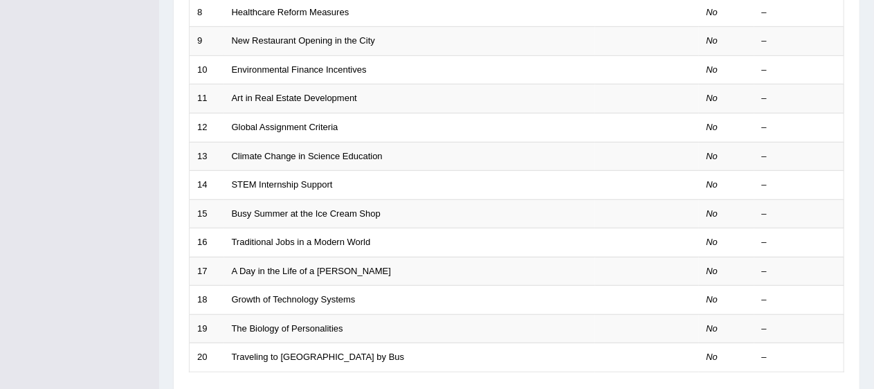
scroll to position [410, 0]
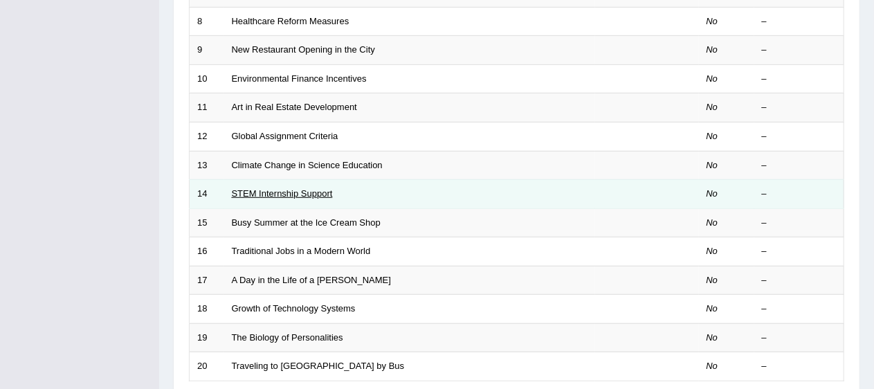
drag, startPoint x: 316, startPoint y: 202, endPoint x: 305, endPoint y: 176, distance: 28.5
click at [305, 188] on link "STEM Internship Support" at bounding box center [282, 193] width 101 height 10
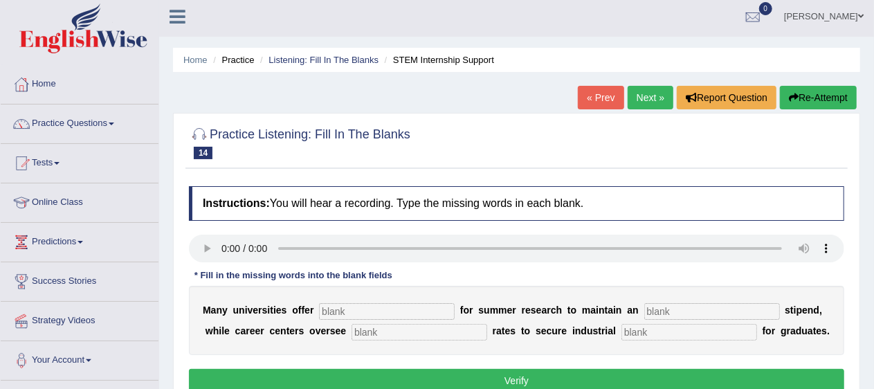
click at [307, 178] on div "Practice Listening: Fill In The Blanks 14 STEM Internship Support Instructions:…" at bounding box center [516, 262] width 687 height 298
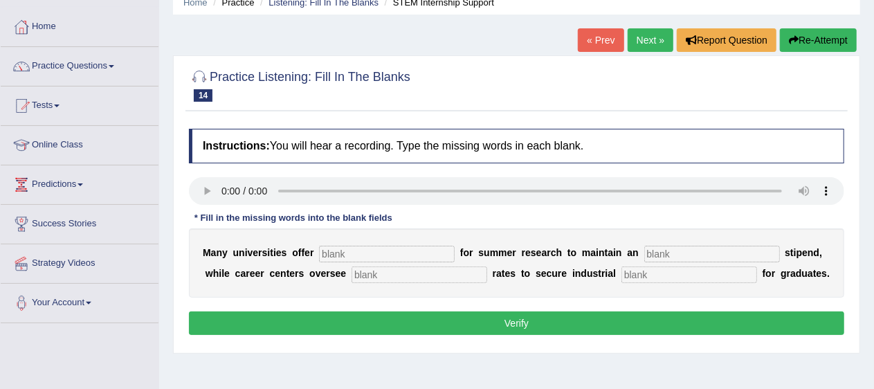
scroll to position [64, 0]
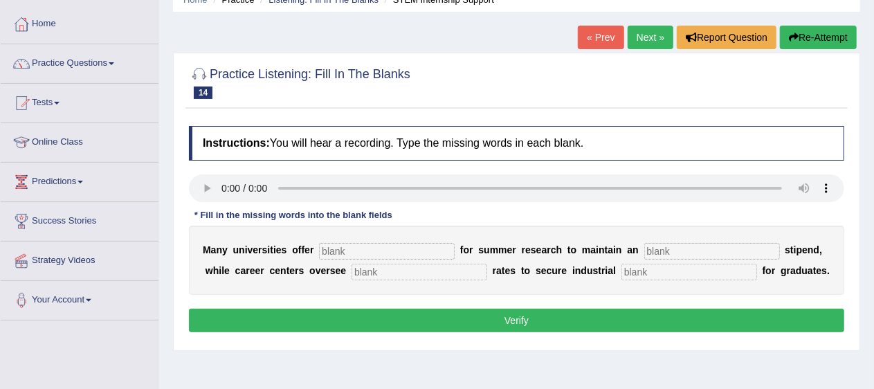
click at [347, 251] on input "text" at bounding box center [387, 251] width 136 height 17
click at [348, 251] on input "text" at bounding box center [387, 251] width 136 height 17
click at [348, 248] on input "text" at bounding box center [387, 251] width 136 height 17
type input "j"
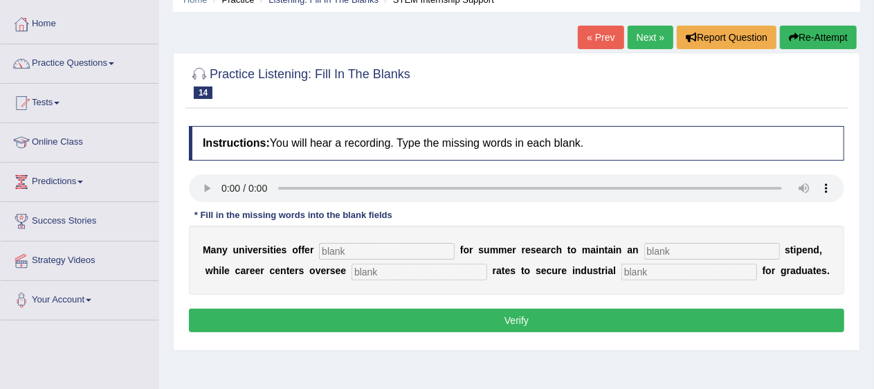
click at [347, 247] on input "text" at bounding box center [387, 251] width 136 height 17
click at [347, 246] on input "text" at bounding box center [387, 251] width 136 height 17
type input "subsidies"
click at [671, 248] on input "text" at bounding box center [712, 251] width 136 height 17
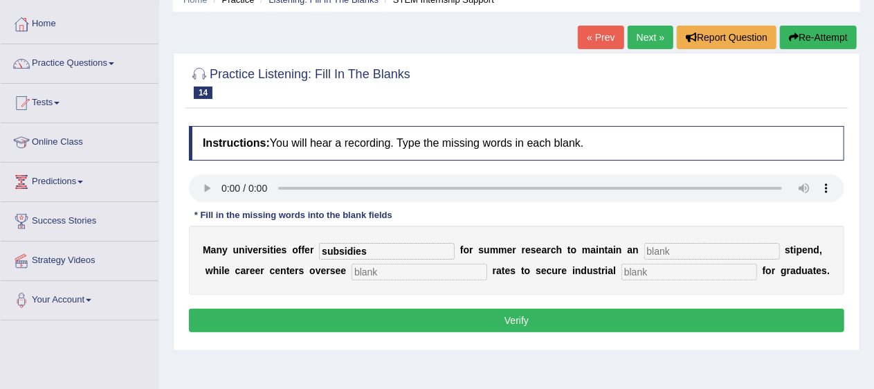
click at [671, 248] on input "text" at bounding box center [712, 251] width 136 height 17
type input "average"
click at [651, 269] on input "text" at bounding box center [689, 272] width 136 height 17
type input "experience"
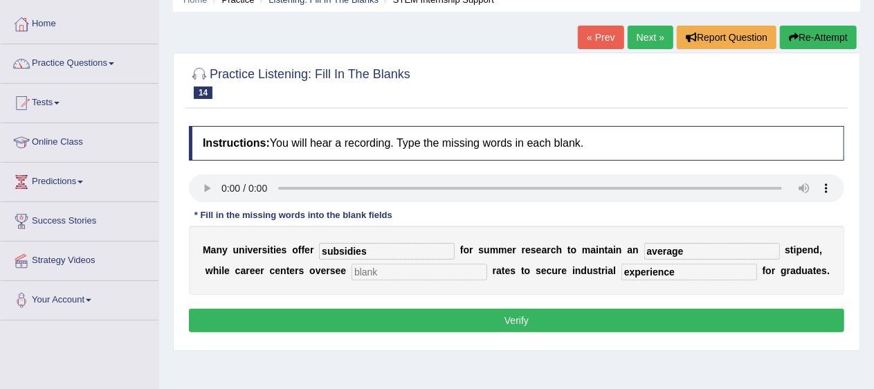
click at [344, 248] on input "subsidies" at bounding box center [387, 251] width 136 height 17
click at [345, 248] on input "subsidies" at bounding box center [387, 251] width 136 height 17
type input "subcidies"
click at [374, 278] on input "text" at bounding box center [420, 272] width 136 height 17
click at [374, 272] on input "text" at bounding box center [420, 272] width 136 height 17
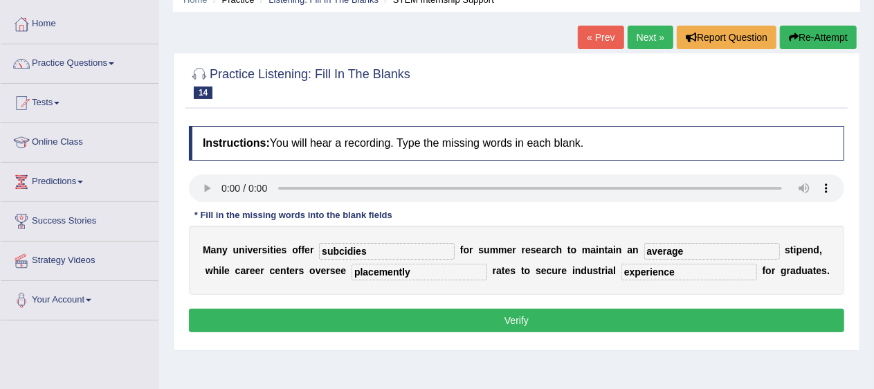
click at [381, 272] on input "placemently" at bounding box center [420, 272] width 136 height 17
click at [376, 269] on input "placemently" at bounding box center [420, 272] width 136 height 17
click at [412, 266] on input "placemently" at bounding box center [420, 272] width 136 height 17
type input "placement"
click at [339, 248] on input "subcidies" at bounding box center [387, 251] width 136 height 17
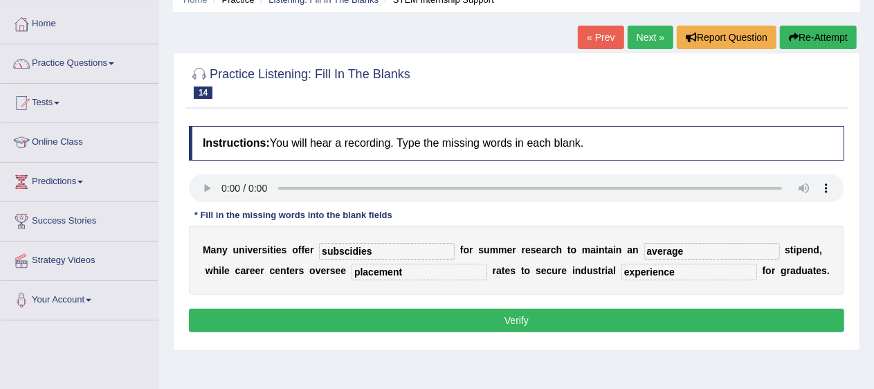
type input "subscidies"
click at [494, 311] on button "Verify" at bounding box center [516, 321] width 655 height 24
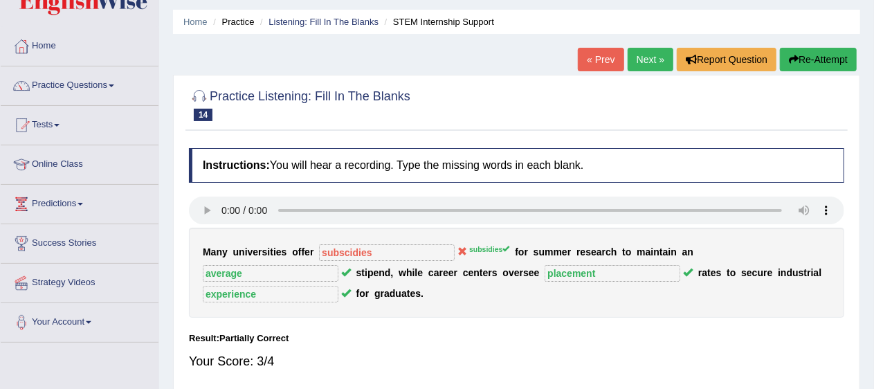
scroll to position [39, 0]
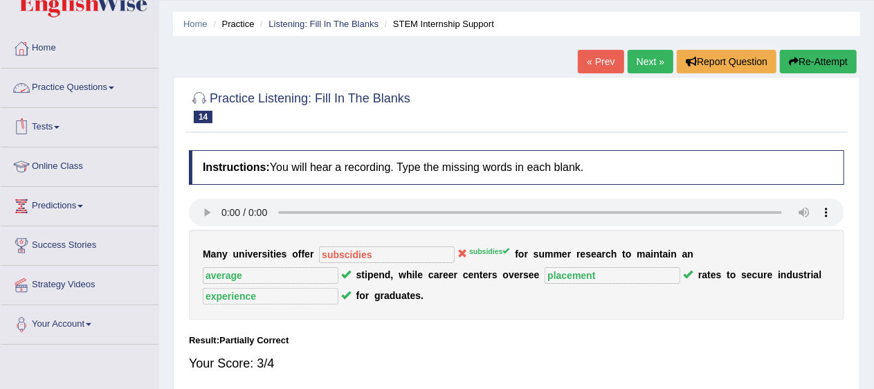
click at [111, 84] on link "Practice Questions" at bounding box center [80, 86] width 158 height 35
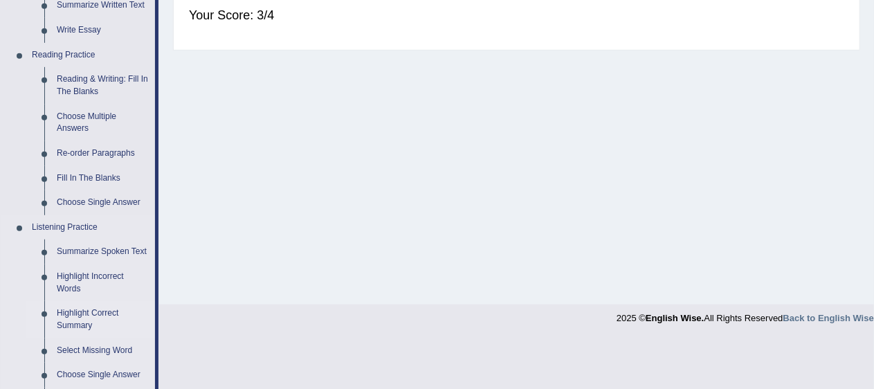
scroll to position [385, 0]
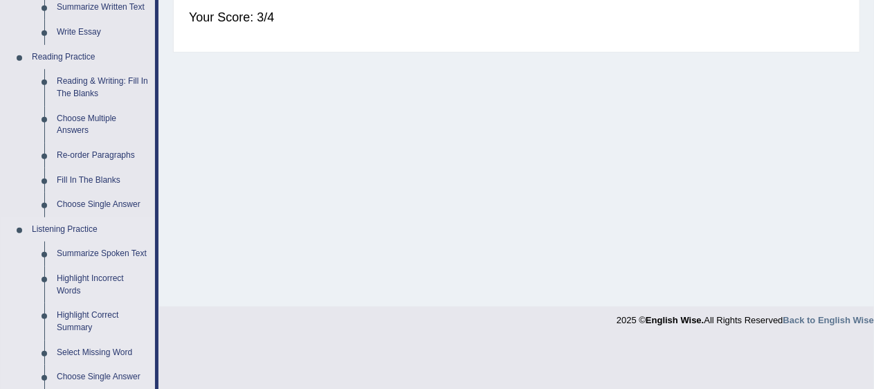
click at [94, 217] on link "Listening Practice" at bounding box center [90, 229] width 129 height 25
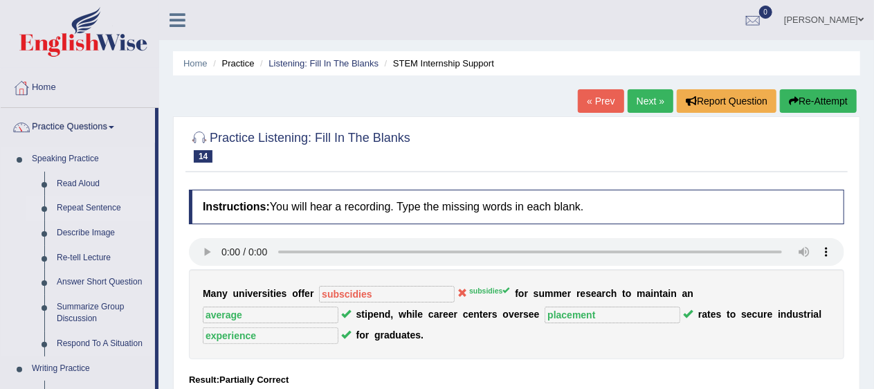
drag, startPoint x: 94, startPoint y: 213, endPoint x: 89, endPoint y: 208, distance: 7.4
click at [94, 213] on link "Repeat Sentence" at bounding box center [103, 208] width 105 height 25
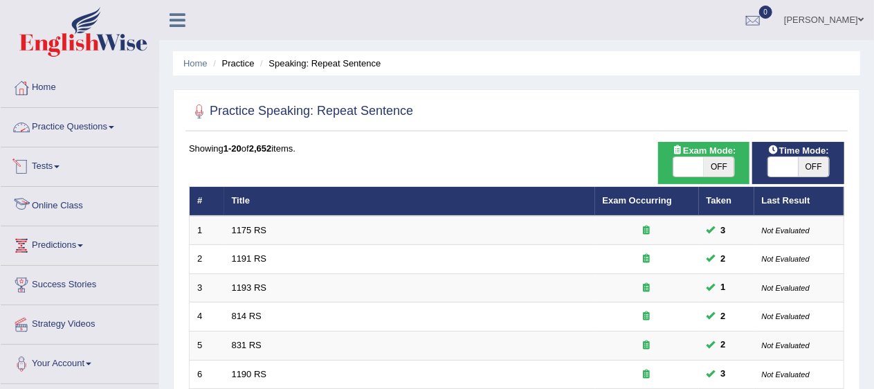
click at [98, 120] on link "Practice Questions" at bounding box center [80, 125] width 158 height 35
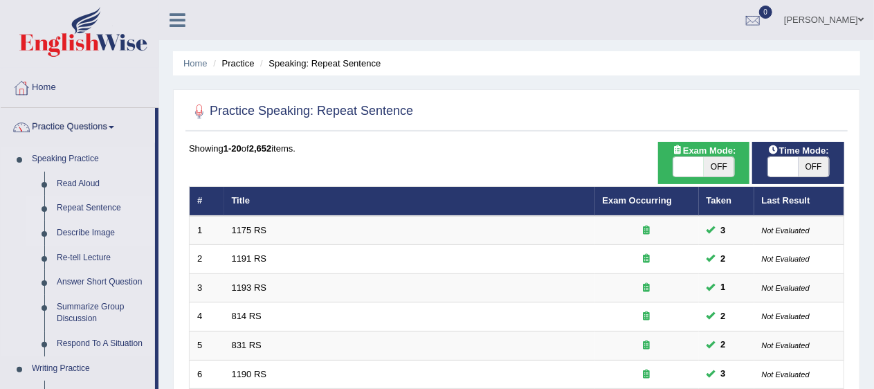
click at [96, 226] on link "Describe Image" at bounding box center [103, 233] width 105 height 25
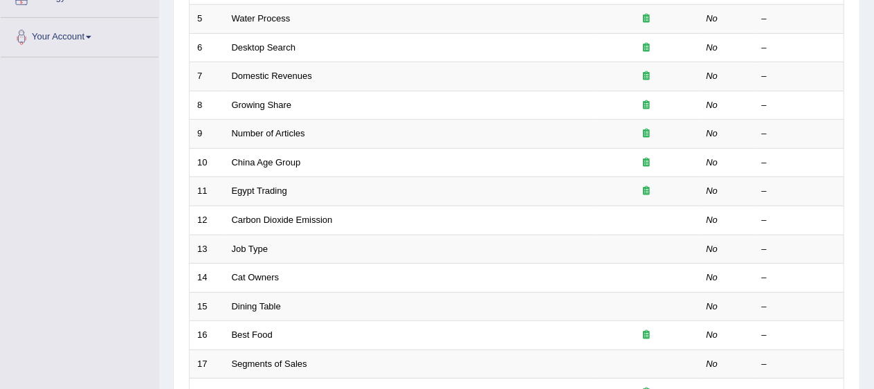
scroll to position [327, 0]
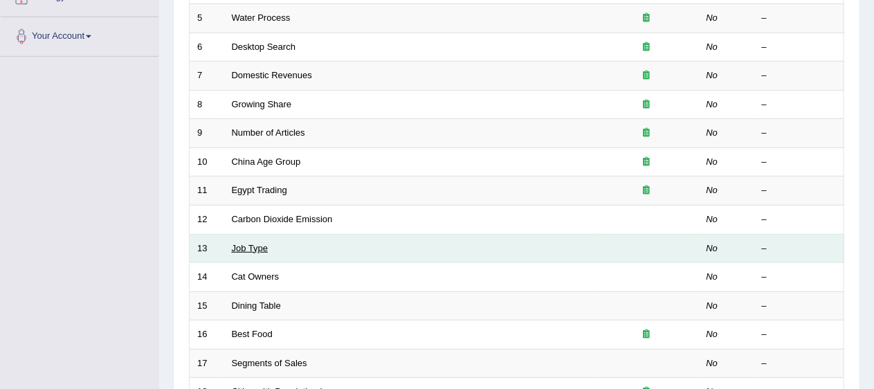
click at [252, 243] on link "Job Type" at bounding box center [250, 248] width 37 height 10
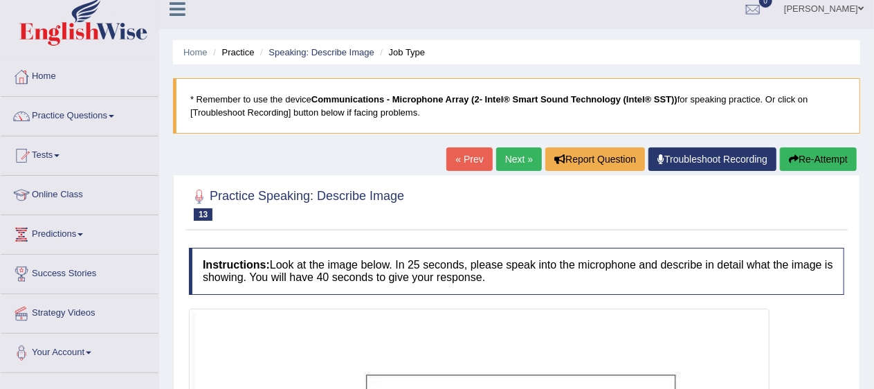
scroll to position [10, 0]
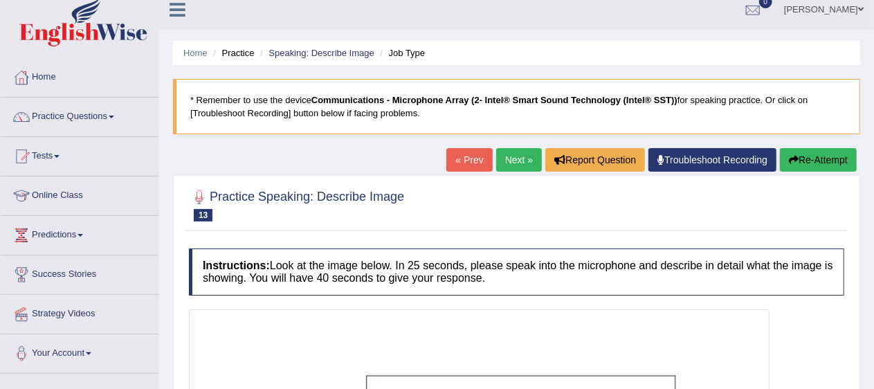
click at [523, 162] on link "Next »" at bounding box center [519, 160] width 46 height 24
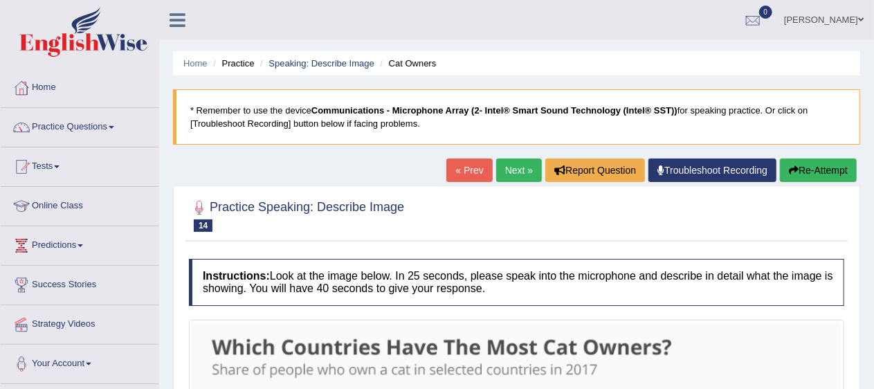
click at [518, 167] on link "Next »" at bounding box center [519, 170] width 46 height 24
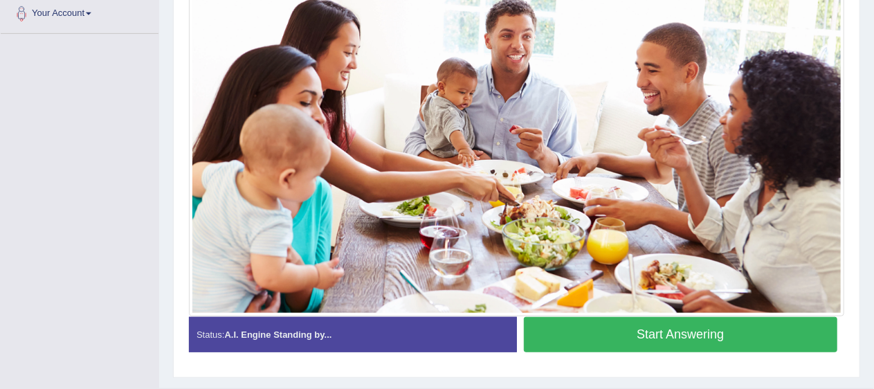
scroll to position [351, 0]
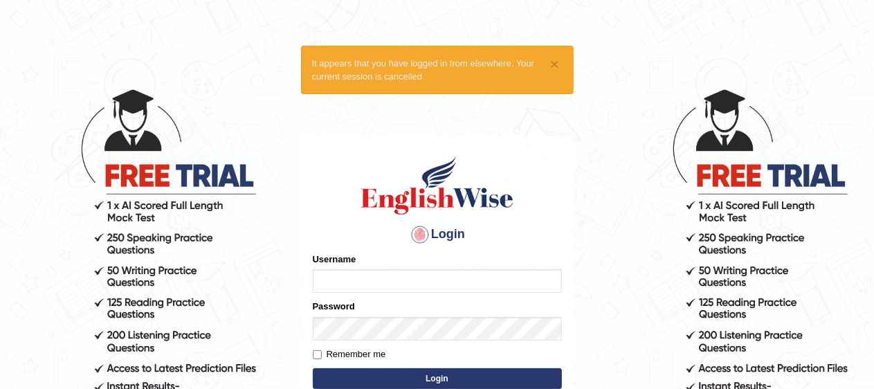
click at [447, 282] on input "Username" at bounding box center [437, 281] width 249 height 24
type input "pavithragowda"
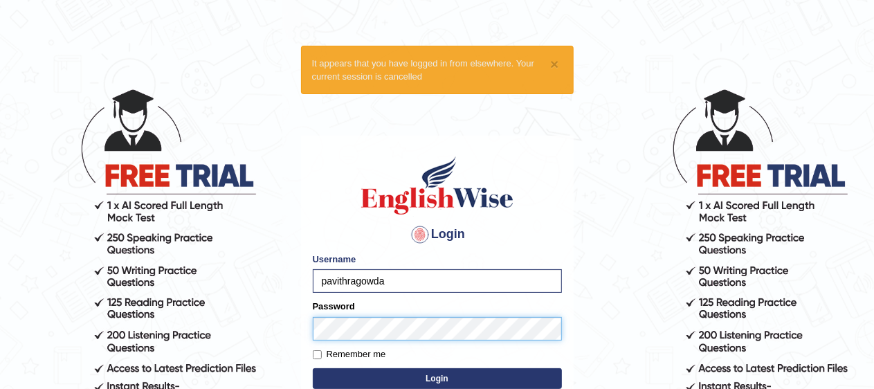
click at [313, 368] on button "Login" at bounding box center [437, 378] width 249 height 21
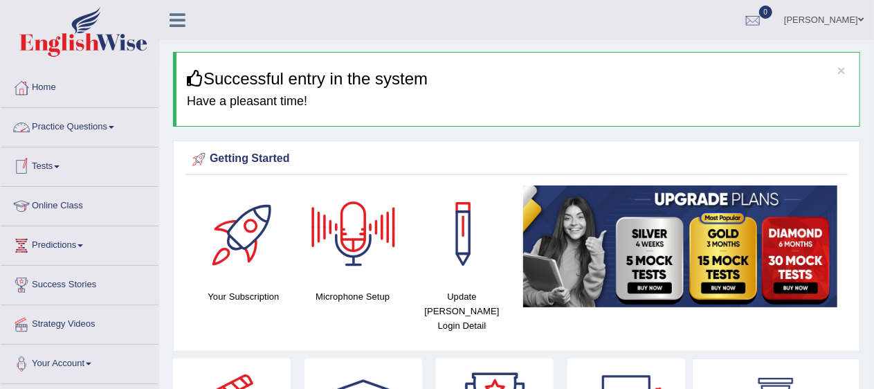
click at [53, 162] on link "Tests" at bounding box center [80, 164] width 158 height 35
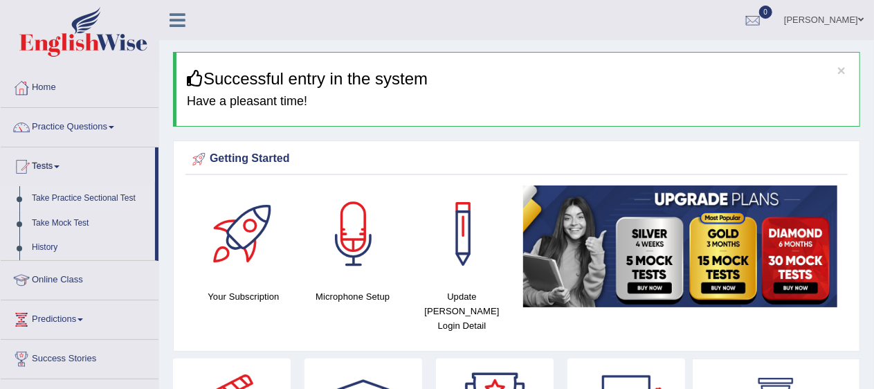
click at [73, 201] on link "Take Practice Sectional Test" at bounding box center [90, 198] width 129 height 25
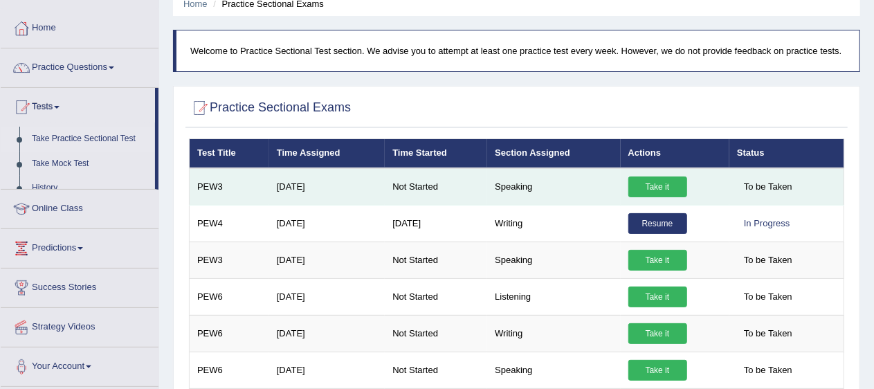
scroll to position [60, 0]
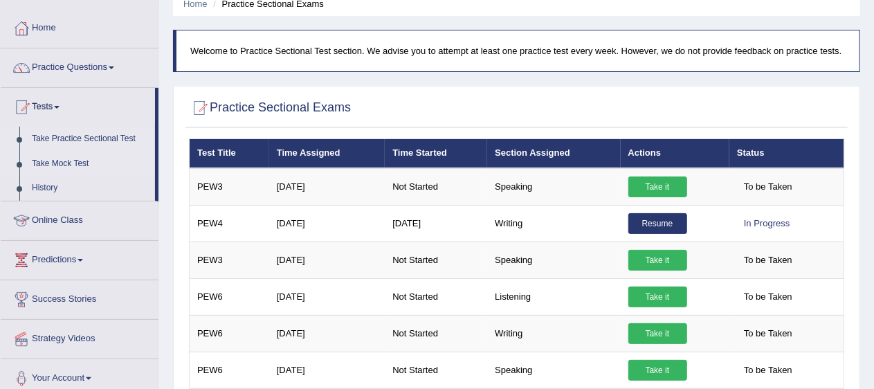
click at [62, 160] on link "Take Mock Test" at bounding box center [90, 164] width 129 height 25
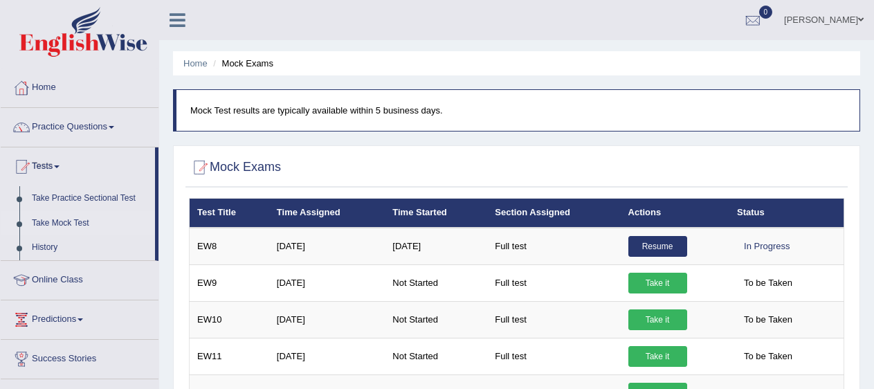
scroll to position [84, 0]
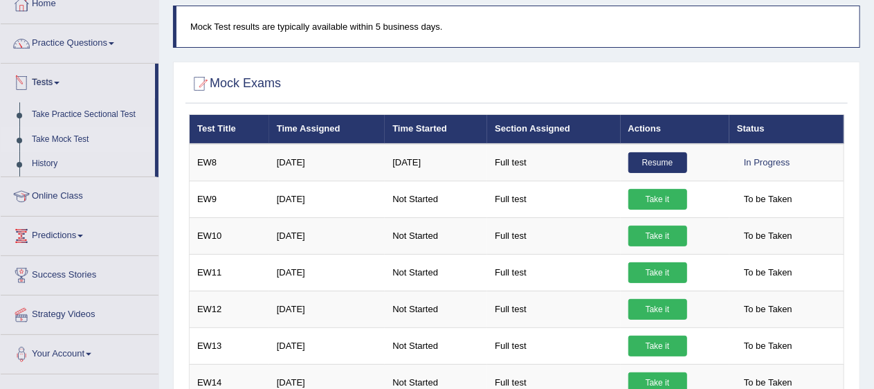
click at [67, 80] on link "Tests" at bounding box center [78, 81] width 154 height 35
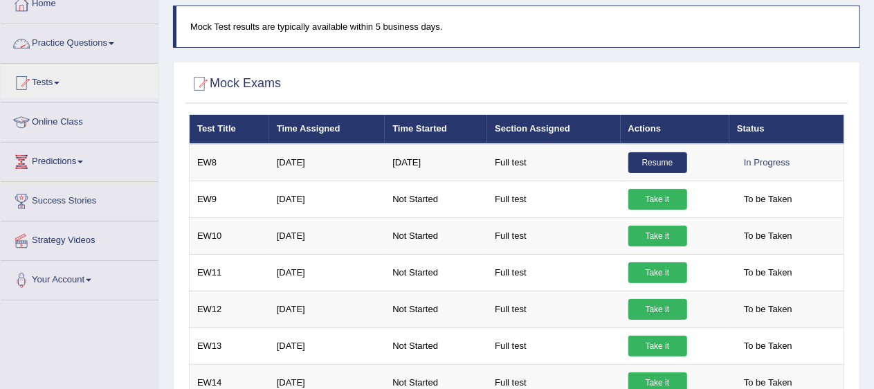
click at [73, 38] on link "Practice Questions" at bounding box center [80, 41] width 158 height 35
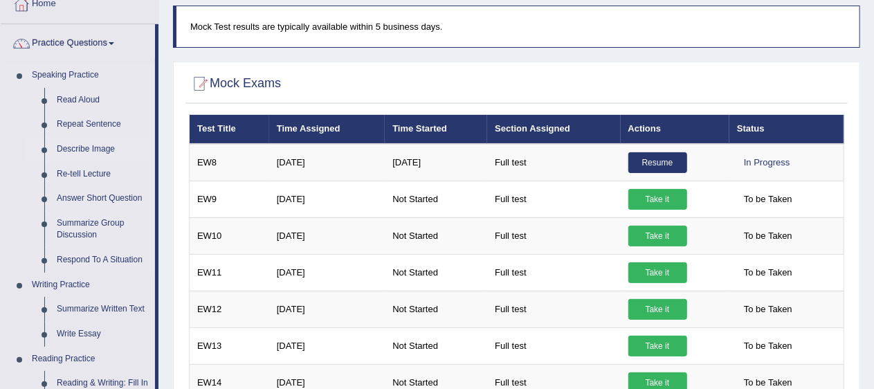
scroll to position [0, 0]
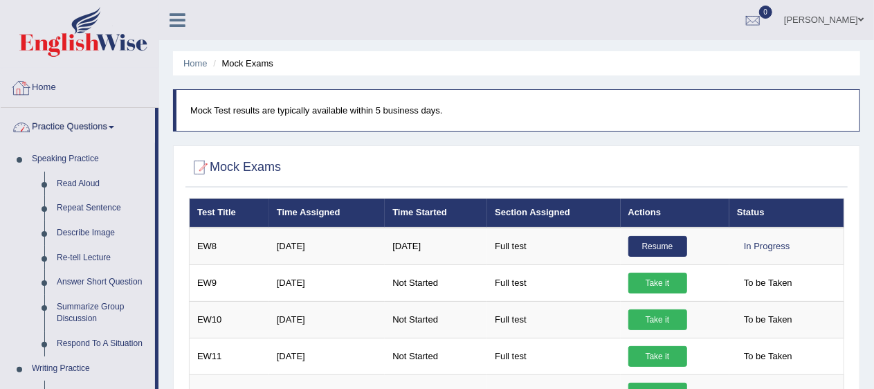
click at [46, 80] on link "Home" at bounding box center [80, 86] width 158 height 35
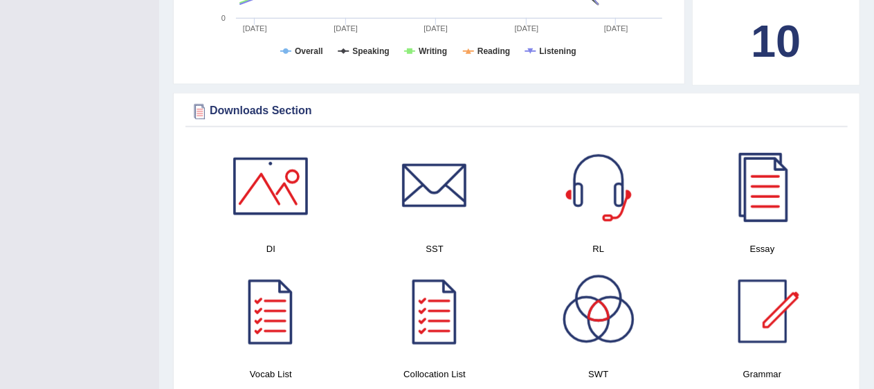
scroll to position [619, 0]
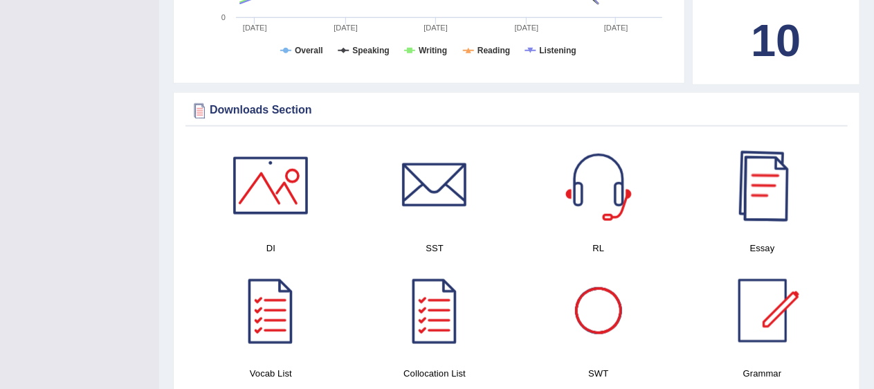
click at [758, 172] on div at bounding box center [762, 185] width 97 height 97
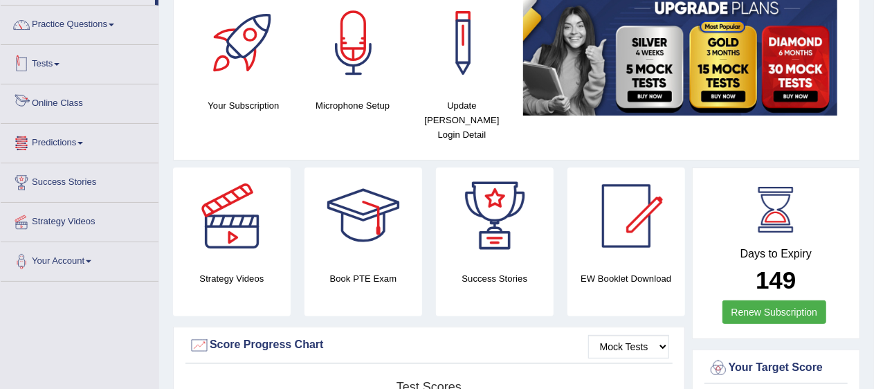
scroll to position [57, 0]
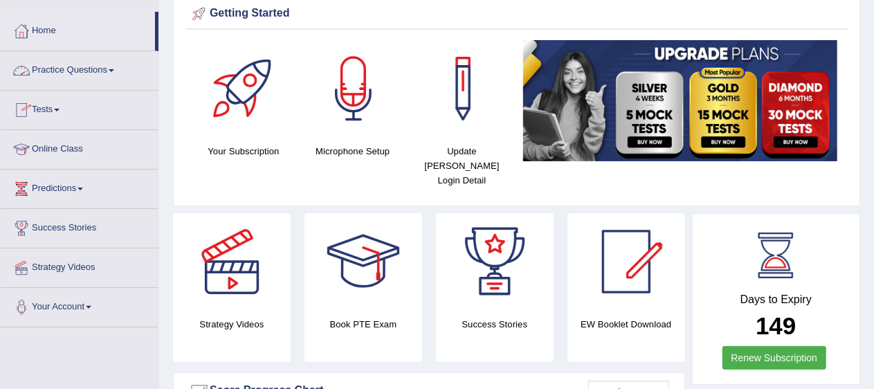
click at [80, 66] on link "Practice Questions" at bounding box center [80, 68] width 158 height 35
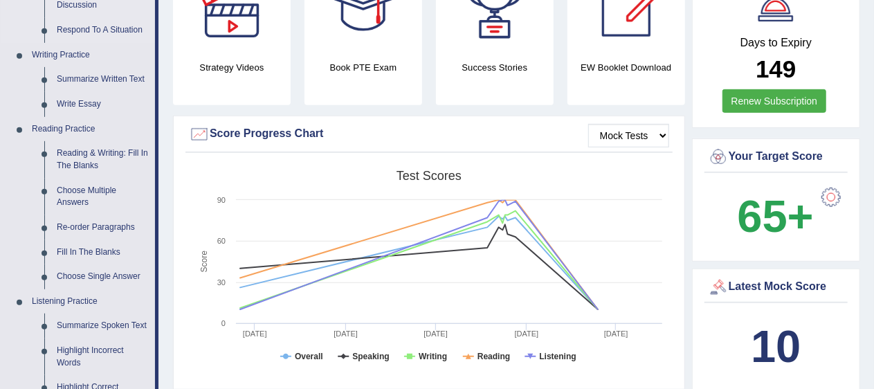
scroll to position [314, 0]
click at [84, 157] on link "Reading & Writing: Fill In The Blanks" at bounding box center [103, 158] width 105 height 37
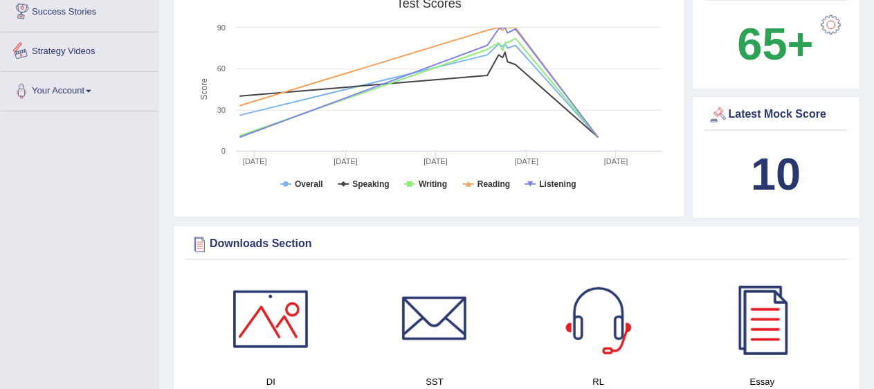
scroll to position [554, 0]
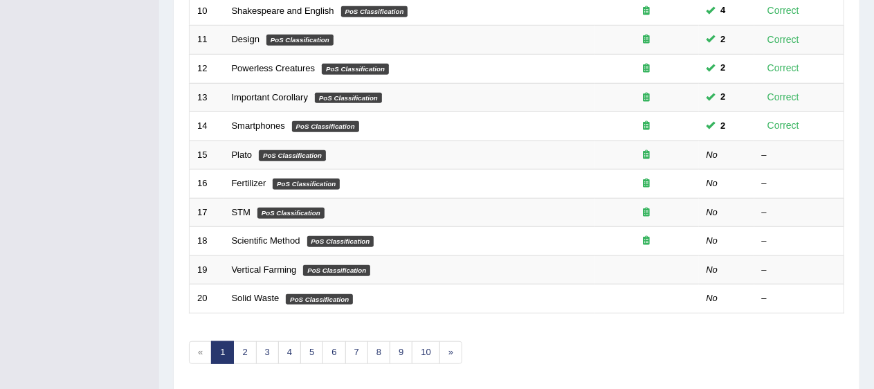
scroll to position [479, 0]
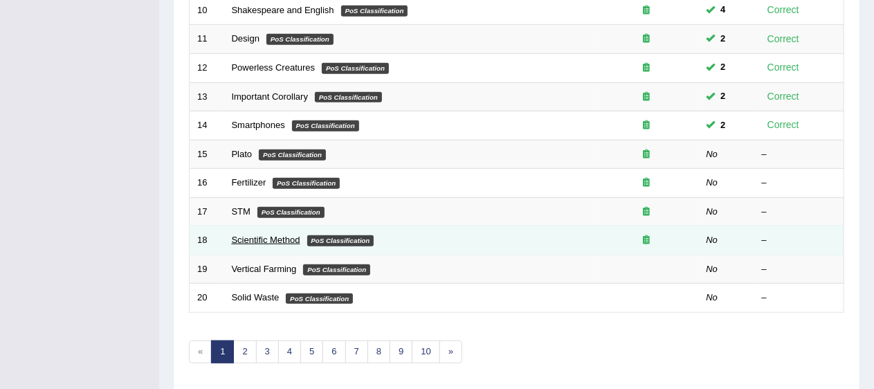
click at [252, 235] on link "Scientific Method" at bounding box center [266, 240] width 69 height 10
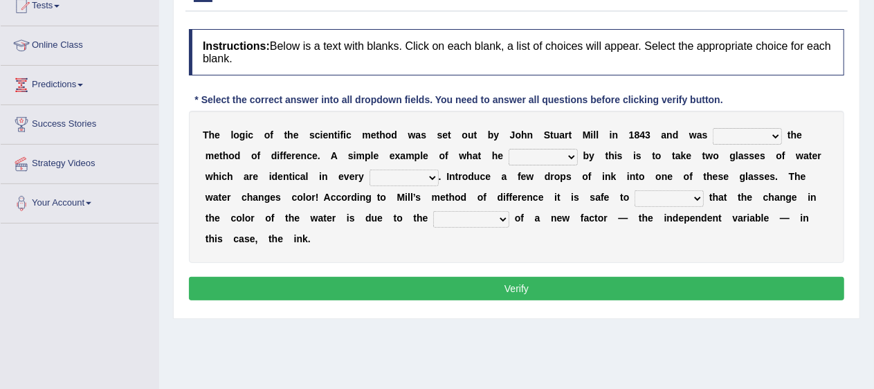
scroll to position [176, 0]
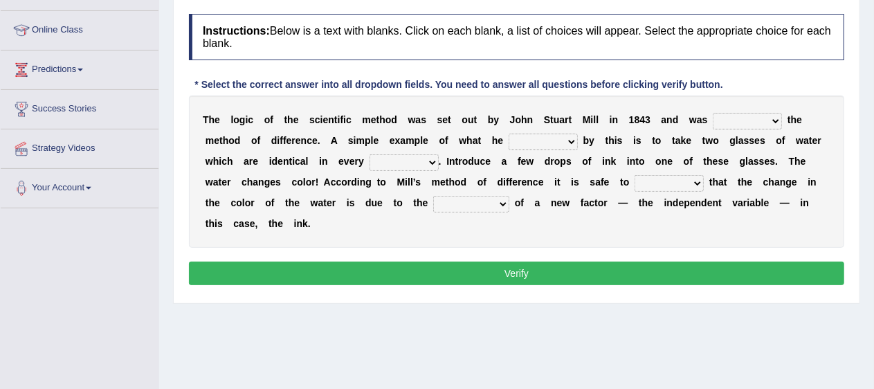
click at [772, 115] on select "pointed claimed demanded named" at bounding box center [747, 121] width 69 height 17
click at [771, 116] on select "pointed claimed demanded named" at bounding box center [747, 121] width 69 height 17
select select "pointed"
click at [713, 113] on select "pointed claimed demanded named" at bounding box center [747, 121] width 69 height 17
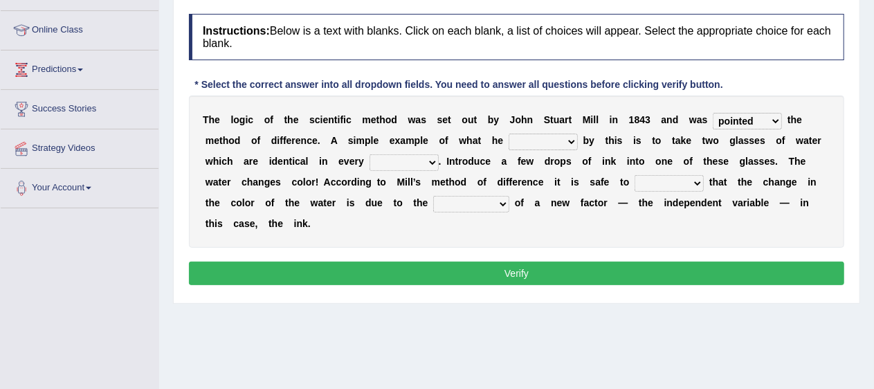
click at [568, 137] on select "capped charged found meant" at bounding box center [543, 142] width 69 height 17
select select "found"
click at [509, 134] on select "capped charged found meant" at bounding box center [543, 142] width 69 height 17
click at [428, 159] on select "thought identity measure respect" at bounding box center [404, 162] width 69 height 17
select select "measure"
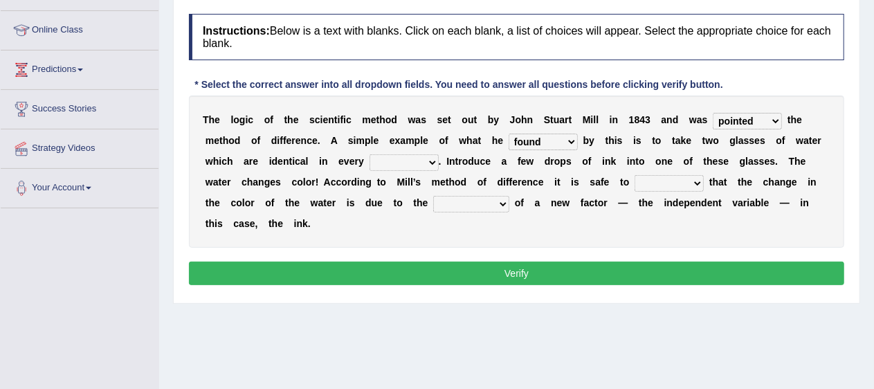
click at [370, 154] on select "thought identity measure respect" at bounding box center [404, 162] width 69 height 17
click at [696, 176] on select "assume discuss prefer acclaim" at bounding box center [669, 183] width 69 height 17
select select "acclaim"
click at [635, 175] on select "assume discuss prefer acclaim" at bounding box center [669, 183] width 69 height 17
click at [502, 199] on select "introduction magnitude preparation purification" at bounding box center [471, 204] width 76 height 17
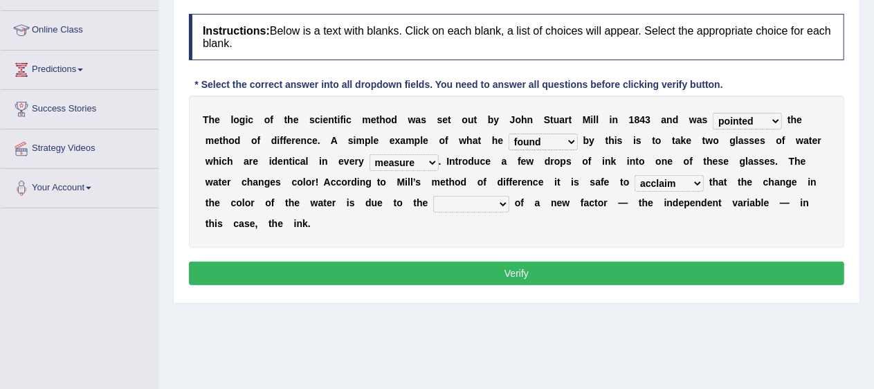
select select "introduction"
click at [433, 196] on select "introduction magnitude preparation purification" at bounding box center [471, 204] width 76 height 17
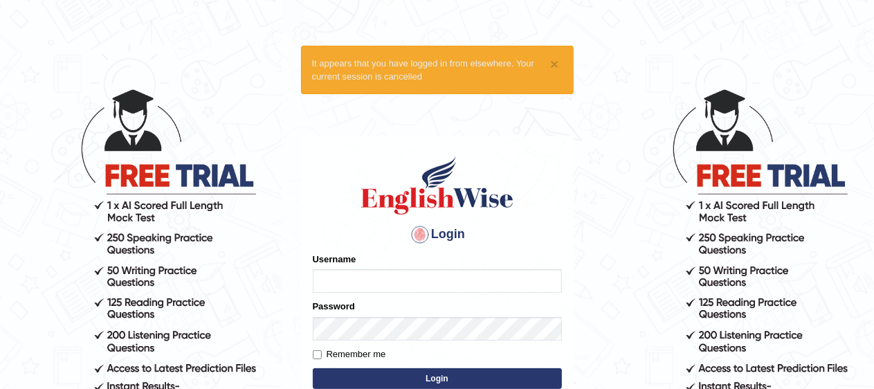
click at [400, 279] on input "Username" at bounding box center [437, 281] width 249 height 24
type input "pavithragowda"
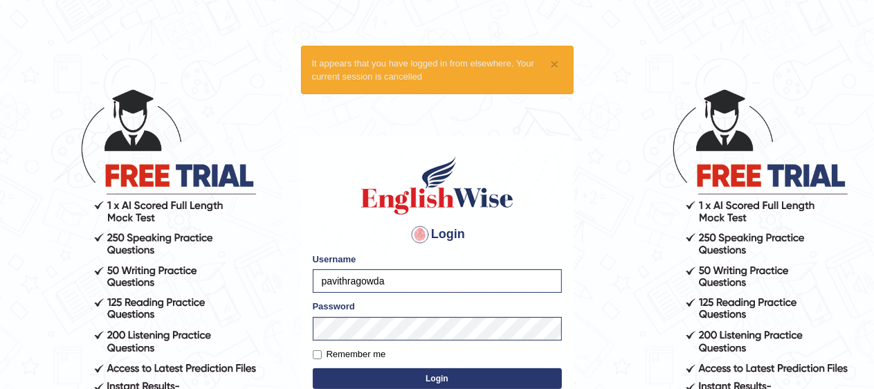
click at [403, 372] on button "Login" at bounding box center [437, 378] width 249 height 21
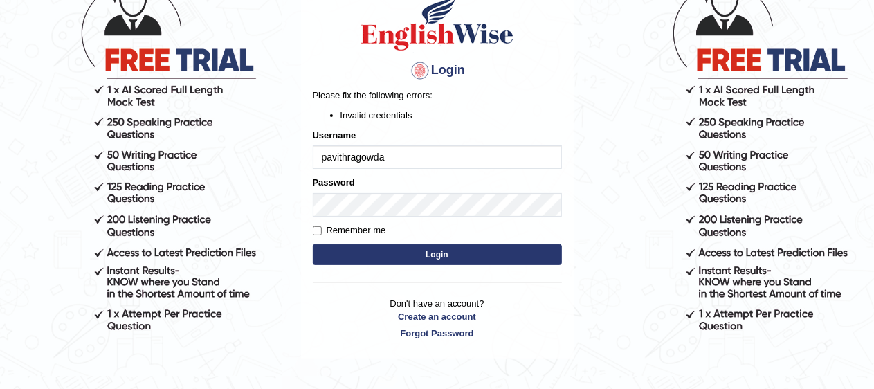
scroll to position [129, 0]
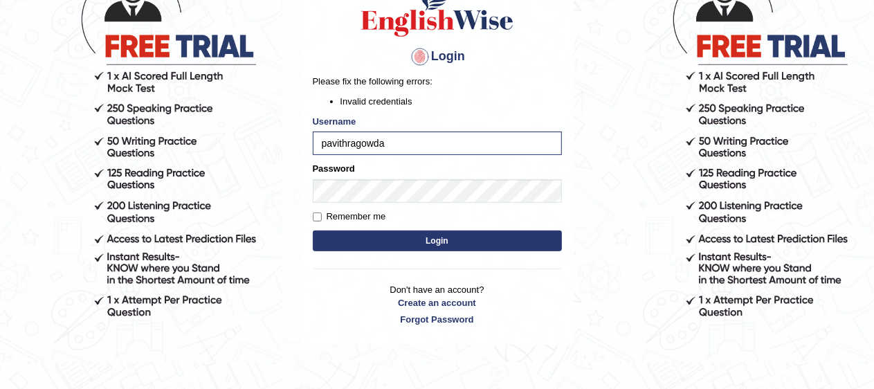
click at [428, 233] on button "Login" at bounding box center [437, 240] width 249 height 21
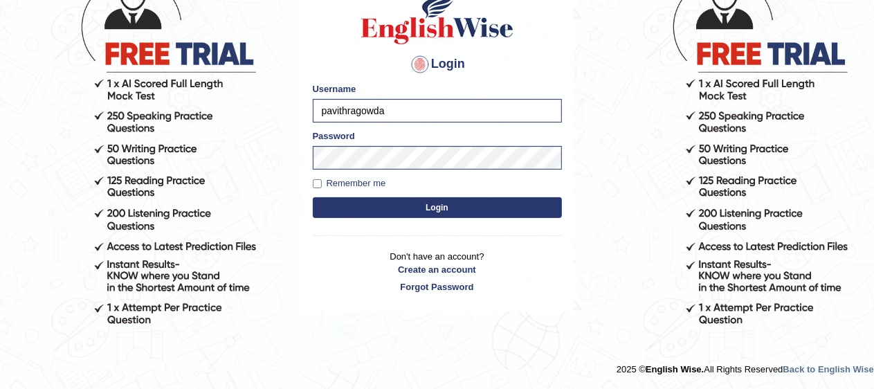
scroll to position [118, 0]
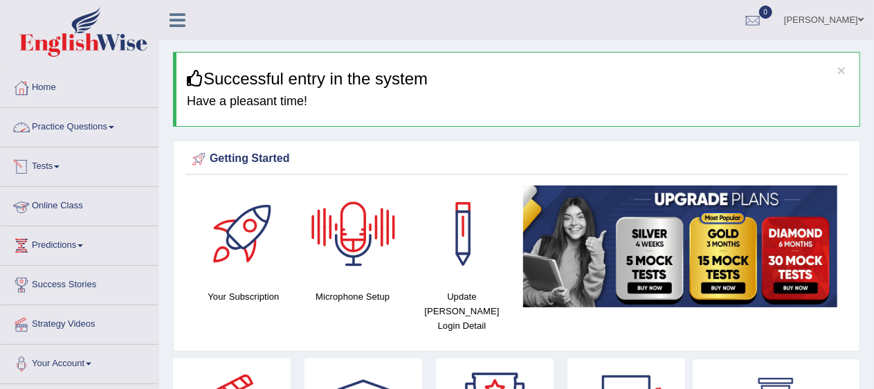
click at [100, 129] on link "Practice Questions" at bounding box center [80, 125] width 158 height 35
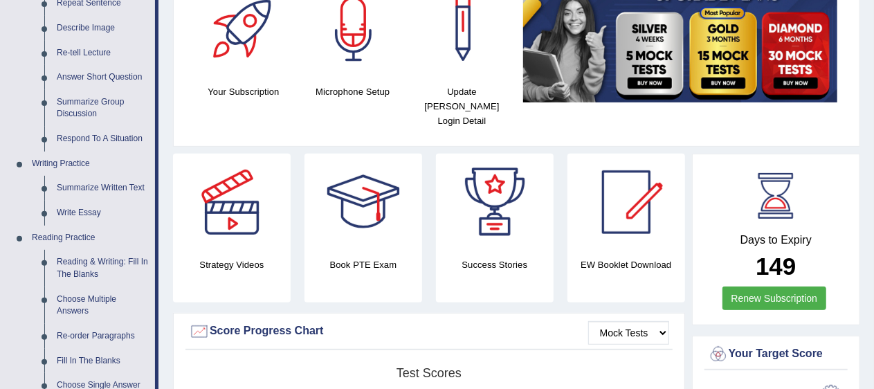
scroll to position [206, 0]
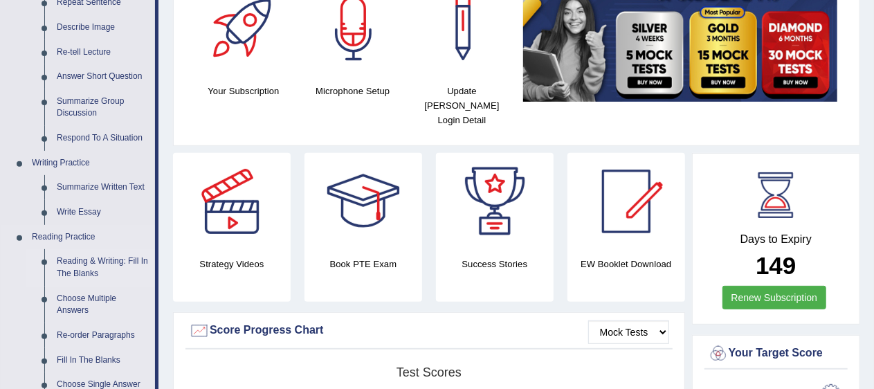
click at [96, 259] on link "Reading & Writing: Fill In The Blanks" at bounding box center [103, 267] width 105 height 37
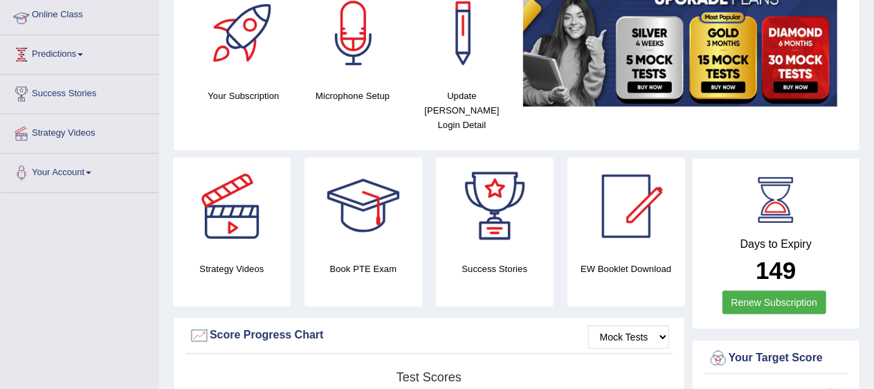
scroll to position [230, 0]
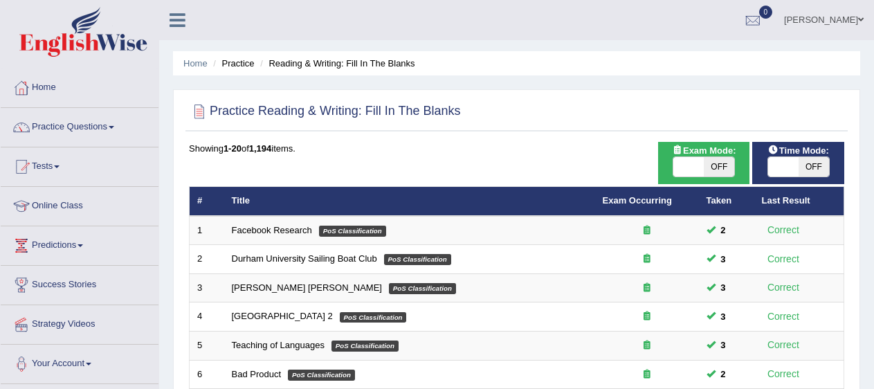
scroll to position [461, 0]
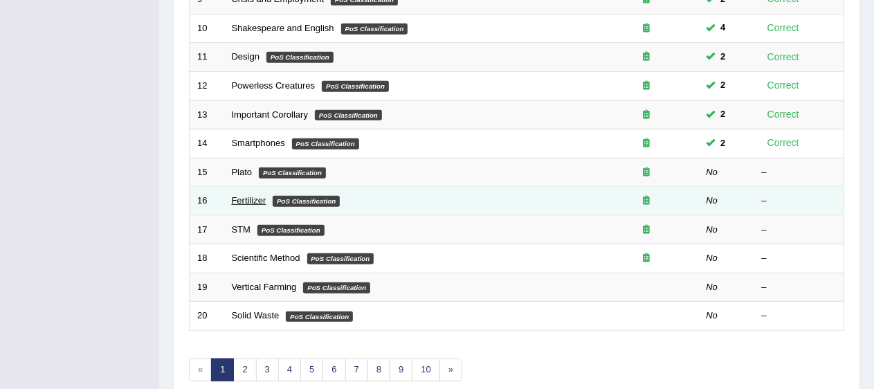
click at [246, 195] on link "Fertilizer" at bounding box center [249, 200] width 35 height 10
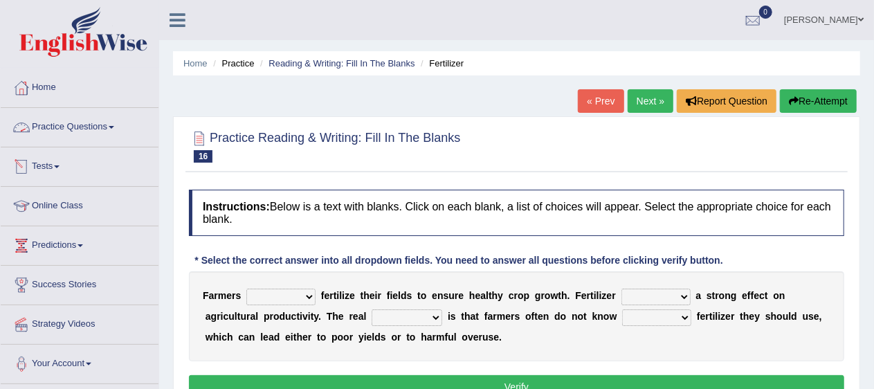
click at [69, 134] on link "Practice Questions" at bounding box center [80, 125] width 158 height 35
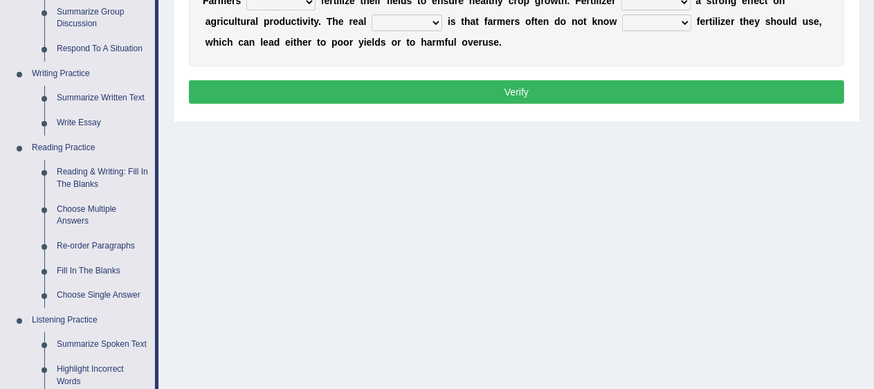
scroll to position [296, 0]
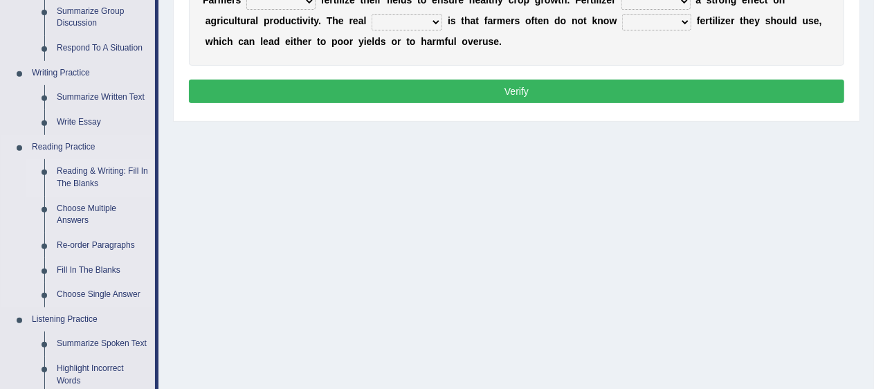
click at [90, 176] on link "Reading & Writing: Fill In The Blanks" at bounding box center [103, 177] width 105 height 37
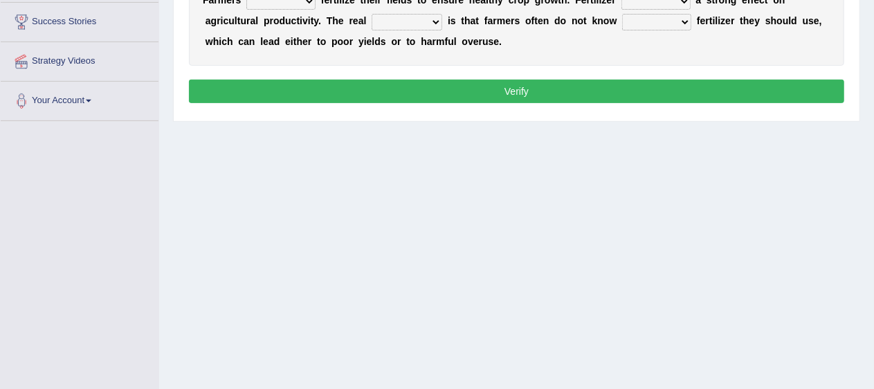
scroll to position [338, 0]
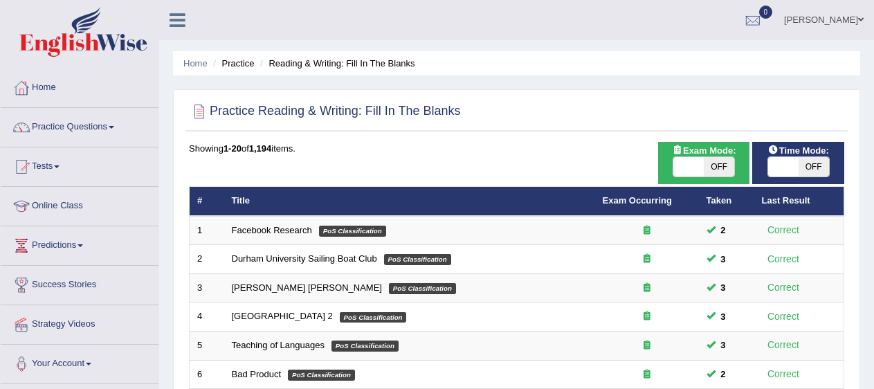
scroll to position [502, 0]
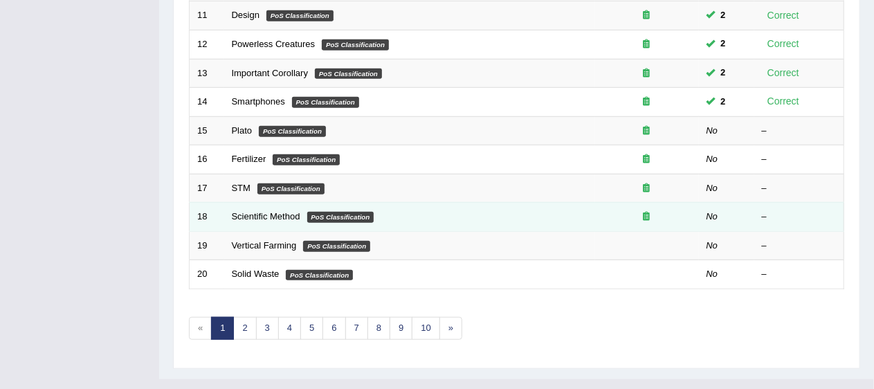
click at [282, 203] on td "Scientific Method PoS Classification" at bounding box center [409, 217] width 371 height 29
click at [282, 211] on link "Scientific Method" at bounding box center [266, 216] width 69 height 10
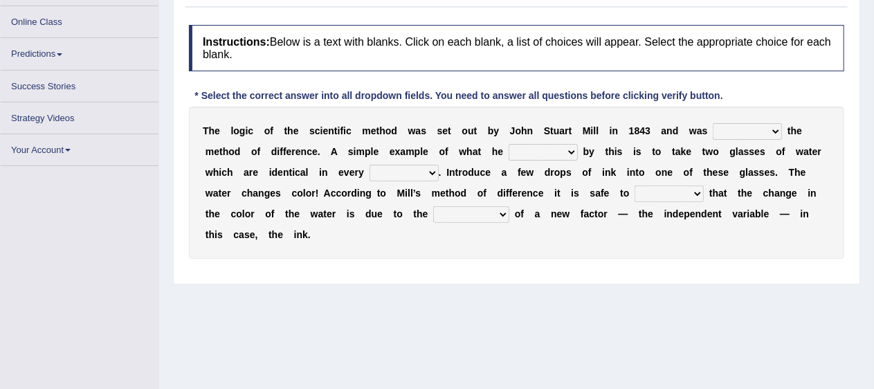
scroll to position [173, 0]
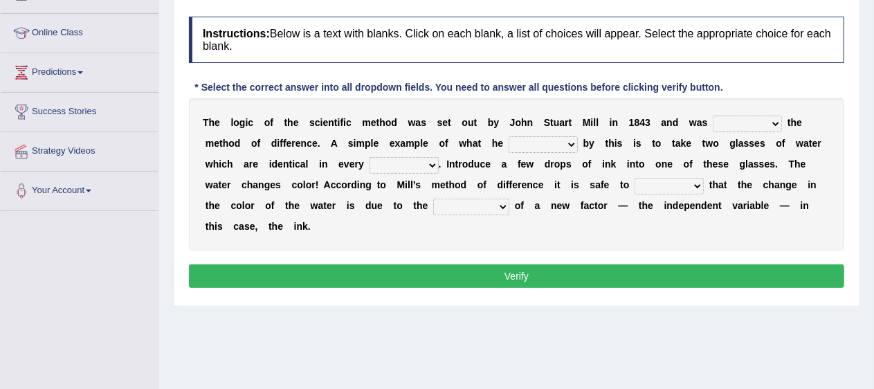
click at [770, 121] on select "pointed claimed demanded named" at bounding box center [747, 124] width 69 height 17
select select "named"
click at [713, 116] on select "pointed claimed demanded named" at bounding box center [747, 124] width 69 height 17
click at [543, 143] on select "capped charged found meant" at bounding box center [543, 144] width 69 height 17
select select "found"
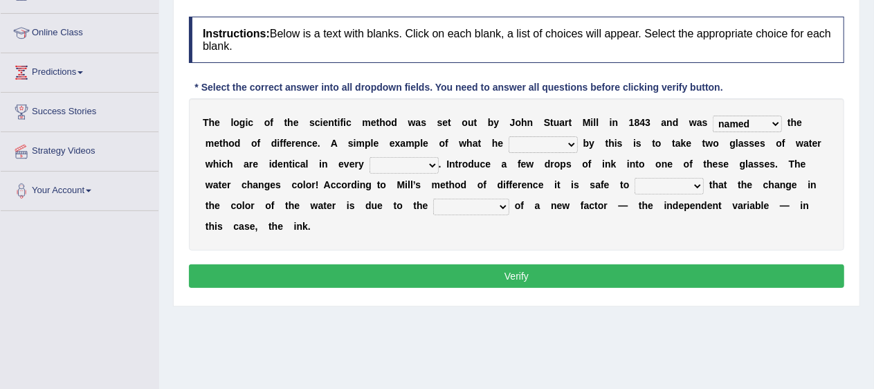
click at [509, 136] on select "capped charged found meant" at bounding box center [543, 144] width 69 height 17
click at [426, 162] on select "thought identity measure respect" at bounding box center [404, 165] width 69 height 17
select select "measure"
click at [370, 157] on select "thought identity measure respect" at bounding box center [404, 165] width 69 height 17
click at [675, 182] on select "assume discuss prefer acclaim" at bounding box center [669, 186] width 69 height 17
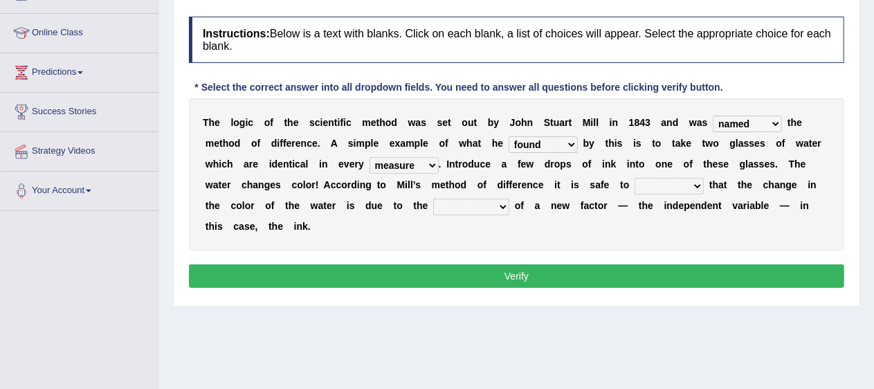
select select "acclaim"
click at [635, 178] on select "assume discuss prefer acclaim" at bounding box center [669, 186] width 69 height 17
click at [476, 210] on select "introduction magnitude preparation purification" at bounding box center [471, 207] width 76 height 17
select select "introduction"
click at [433, 199] on select "introduction magnitude preparation purification" at bounding box center [471, 207] width 76 height 17
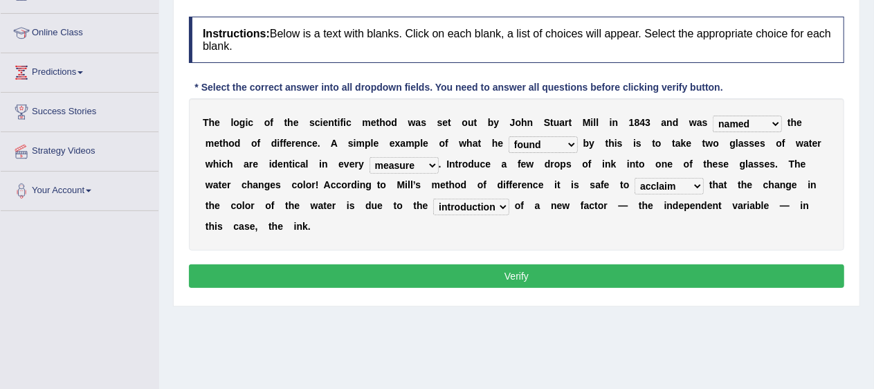
click at [554, 273] on button "Verify" at bounding box center [516, 276] width 655 height 24
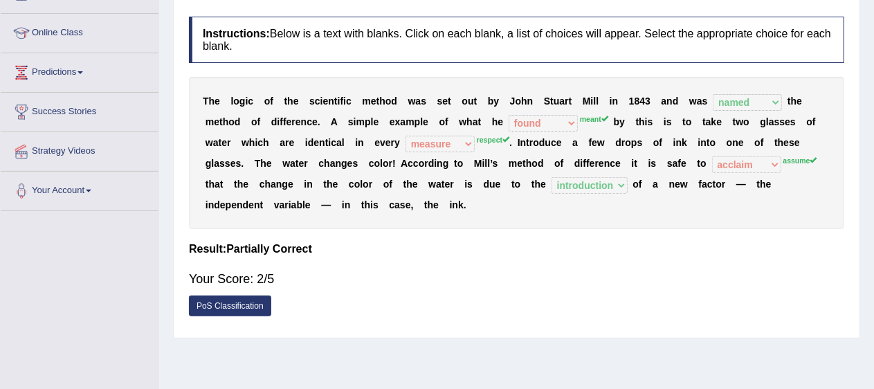
click at [763, 99] on select "pointed claimed demanded named" at bounding box center [747, 102] width 69 height 17
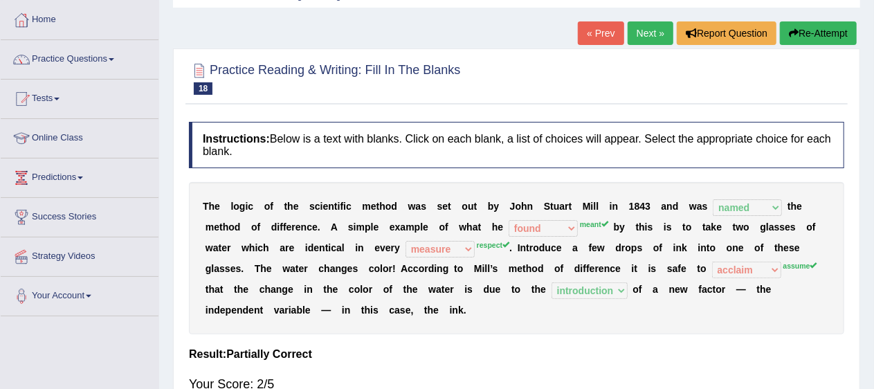
scroll to position [66, 0]
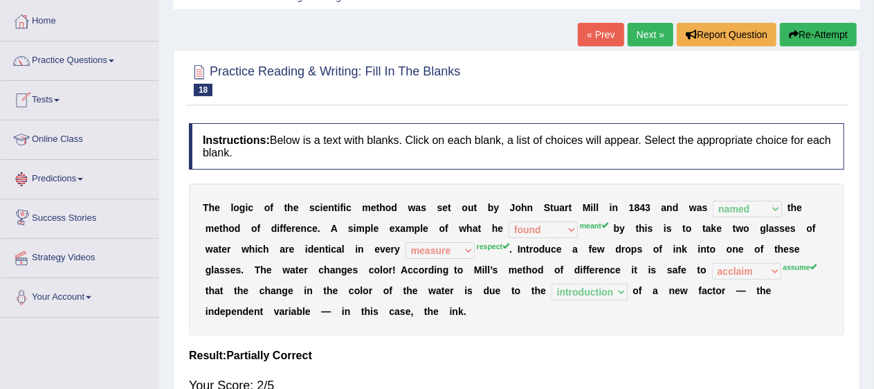
click at [69, 140] on link "Online Class" at bounding box center [80, 137] width 158 height 35
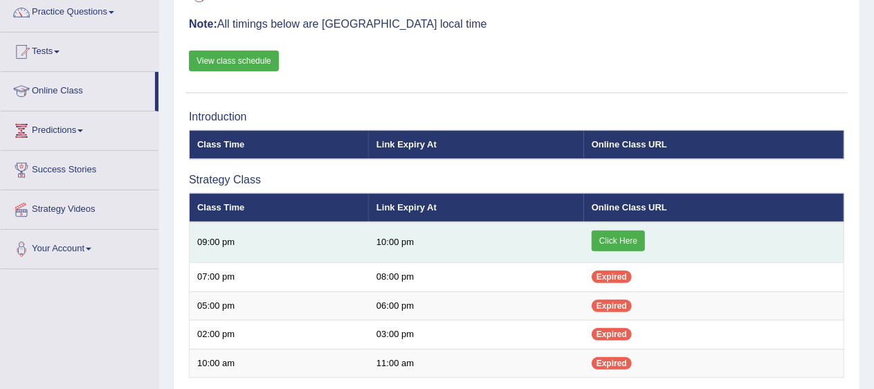
scroll to position [94, 0]
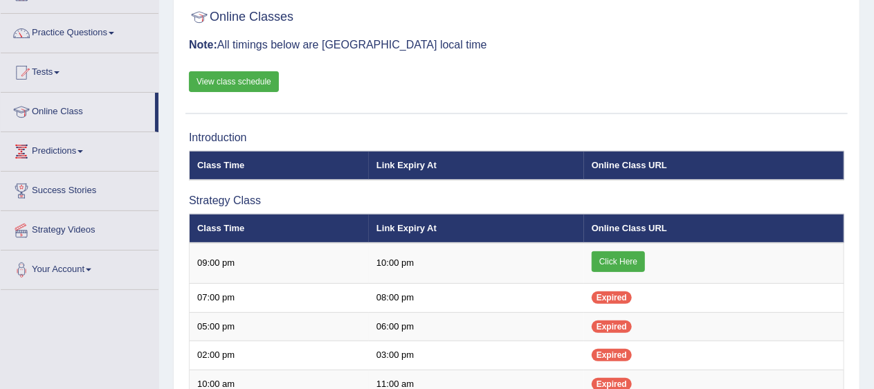
click at [253, 76] on link "View class schedule" at bounding box center [234, 81] width 90 height 21
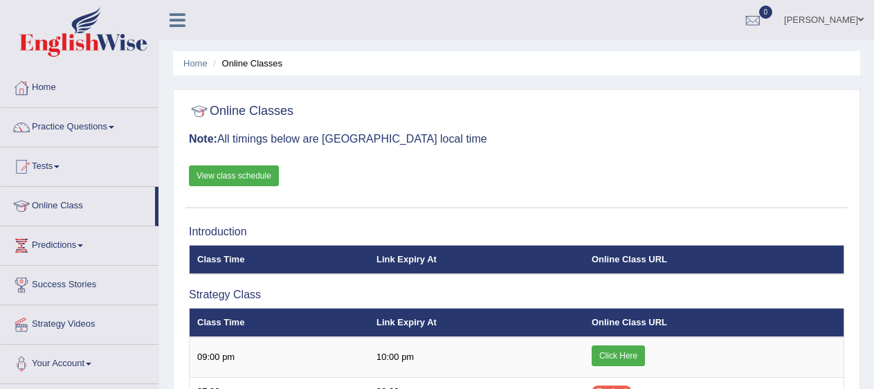
scroll to position [94, 0]
click at [48, 82] on link "Home" at bounding box center [80, 86] width 158 height 35
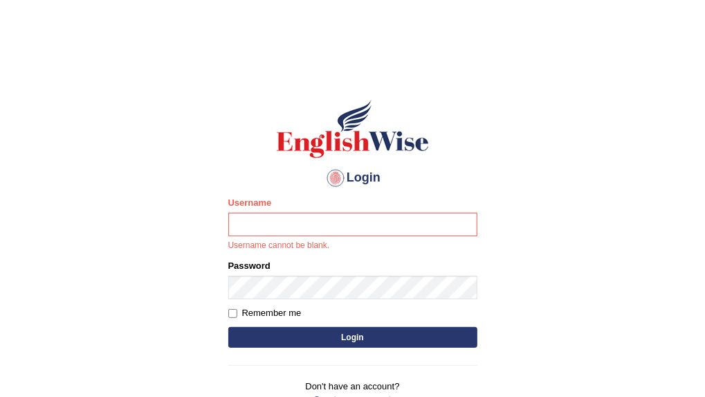
drag, startPoint x: 538, startPoint y: 386, endPoint x: 489, endPoint y: 176, distance: 216.2
click at [489, 176] on main "Login Please fix the following errors: Username Username cannot be blank. Passw…" at bounding box center [353, 239] width 277 height 408
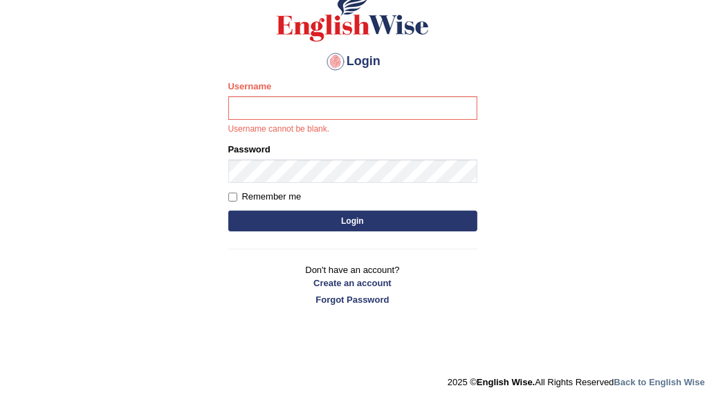
scroll to position [117, 0]
